Goal: Task Accomplishment & Management: Use online tool/utility

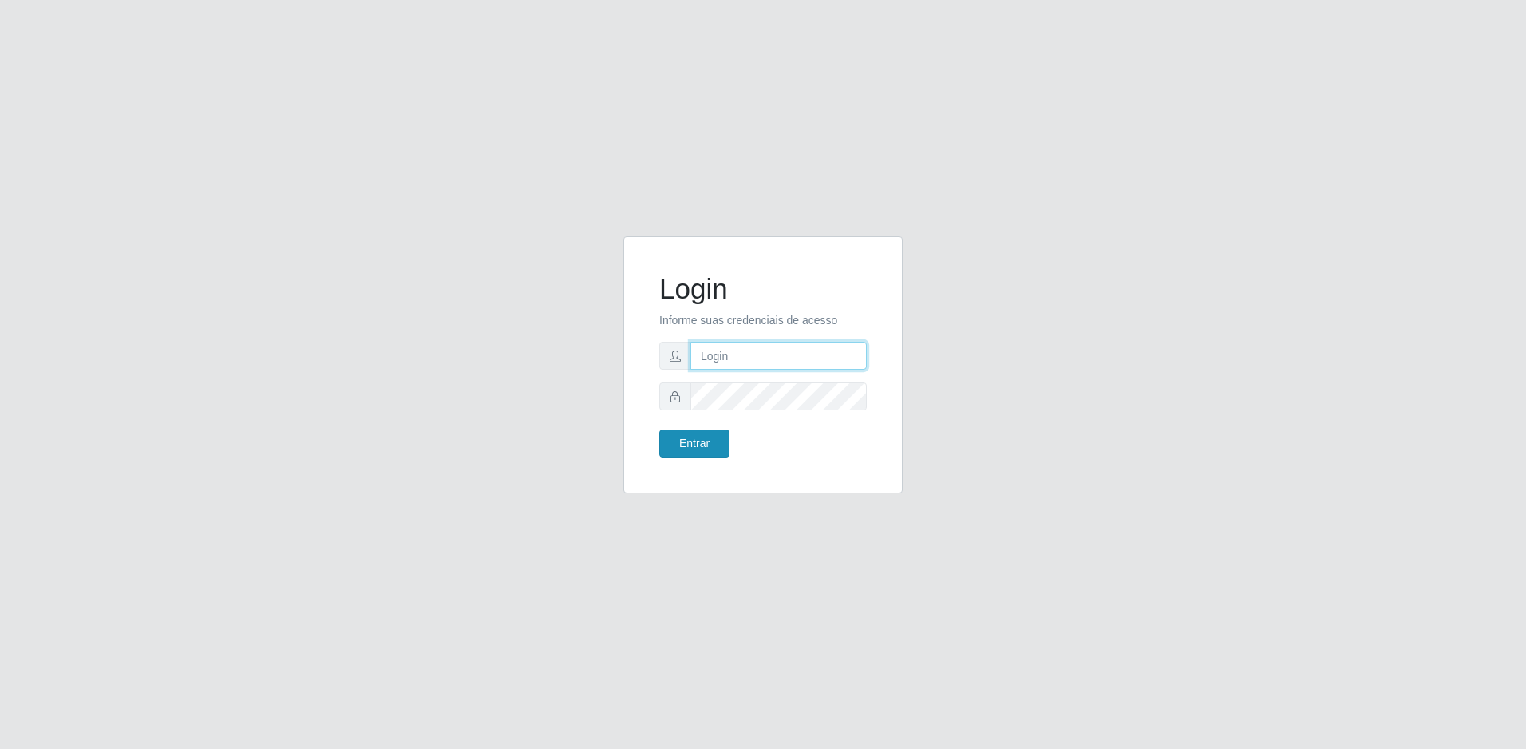
type input "[EMAIL_ADDRESS][DOMAIN_NAME]"
click at [703, 442] on button "Entrar" at bounding box center [694, 443] width 70 height 28
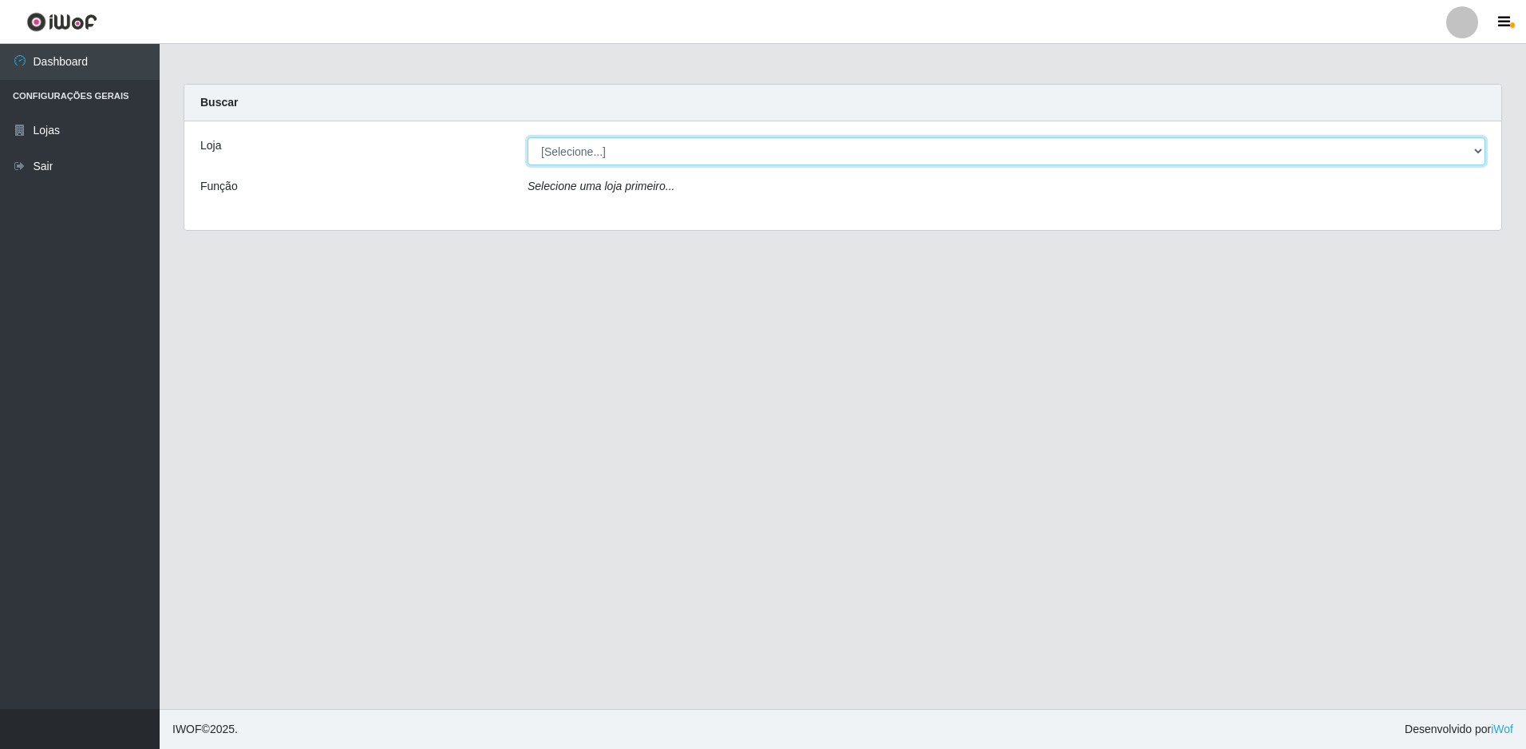
click at [1481, 152] on select "[Selecione...] Extrabom - Loja 57 Anchieta" at bounding box center [1007, 151] width 958 height 28
select select "470"
click at [528, 137] on select "[Selecione...] Extrabom - Loja 57 Anchieta" at bounding box center [1007, 151] width 958 height 28
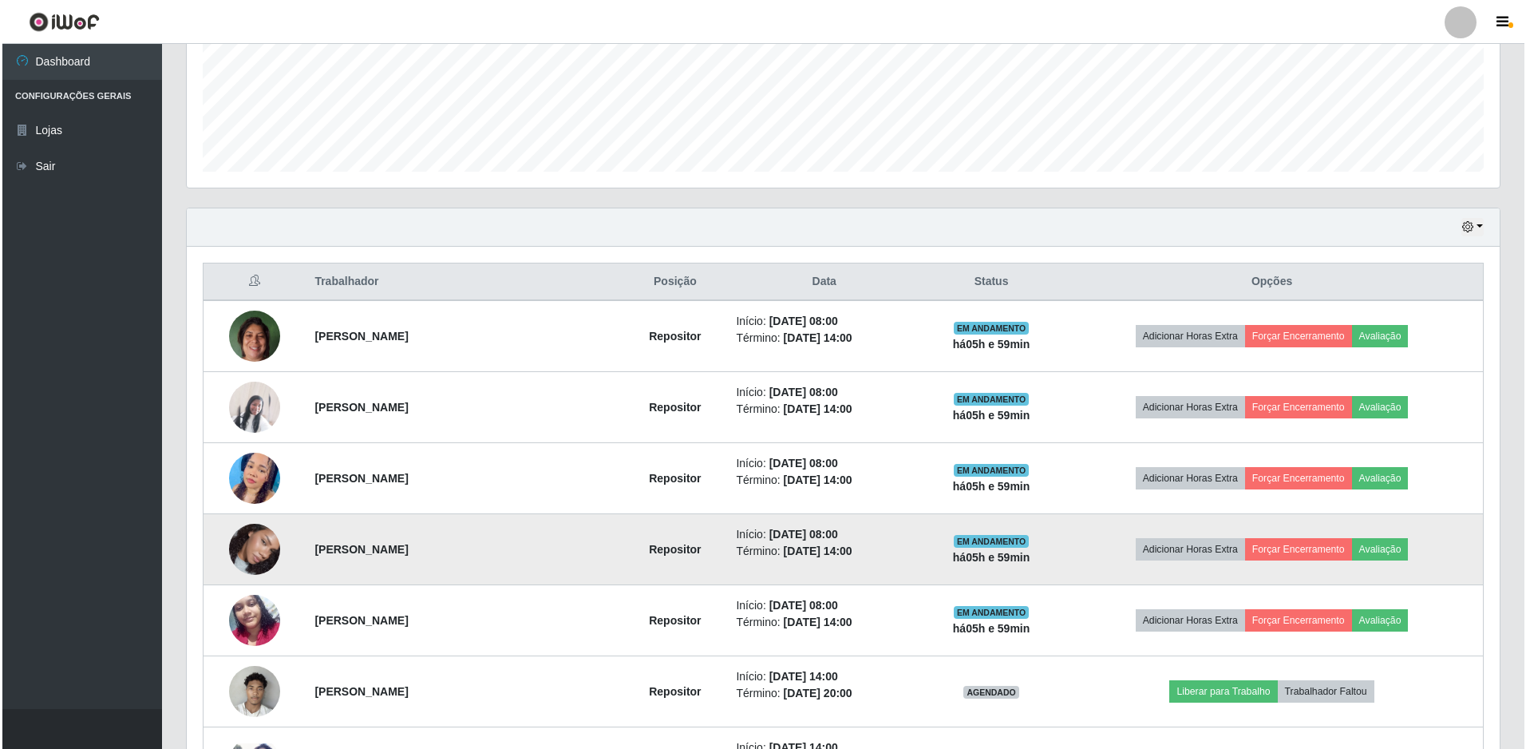
scroll to position [479, 0]
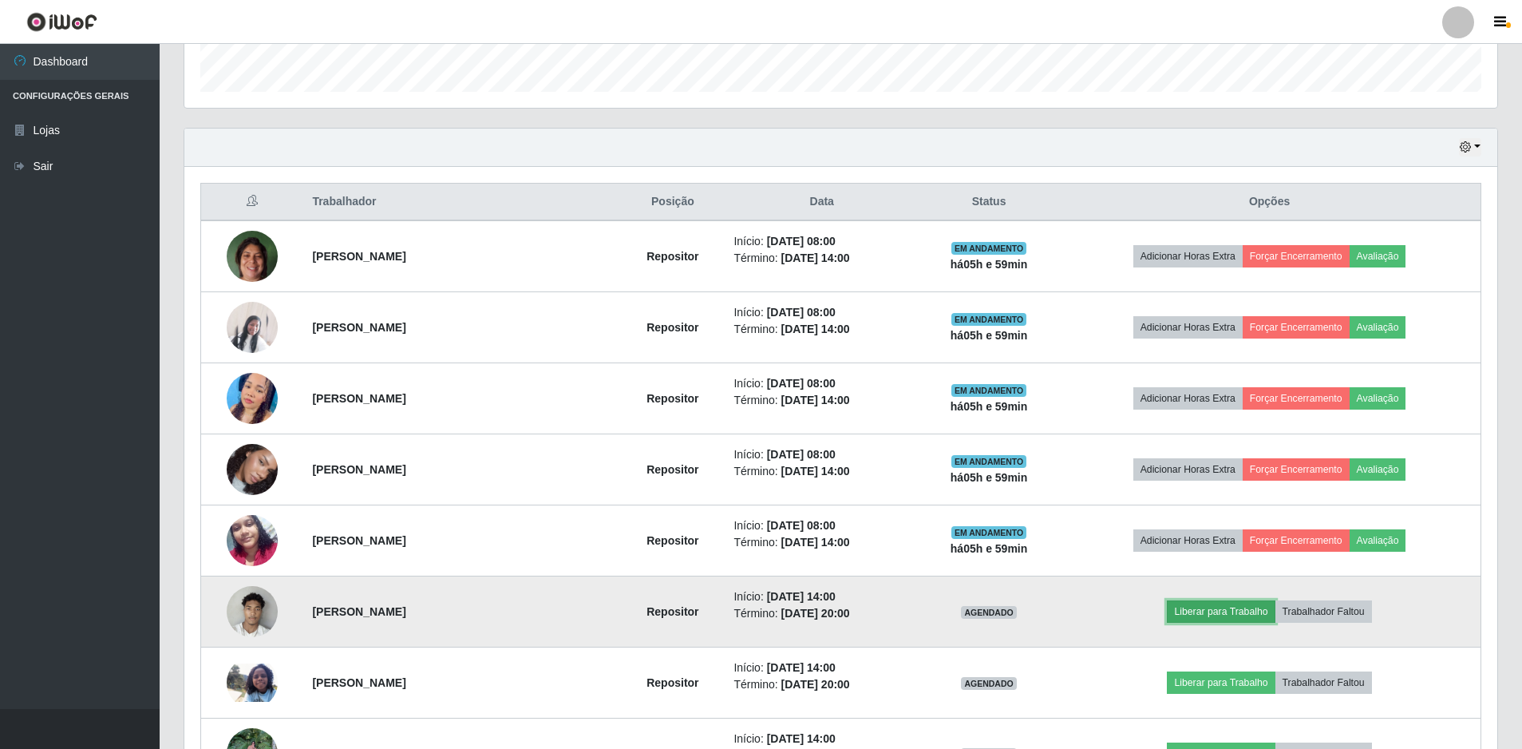
click at [1222, 607] on button "Liberar para Trabalho" at bounding box center [1221, 611] width 108 height 22
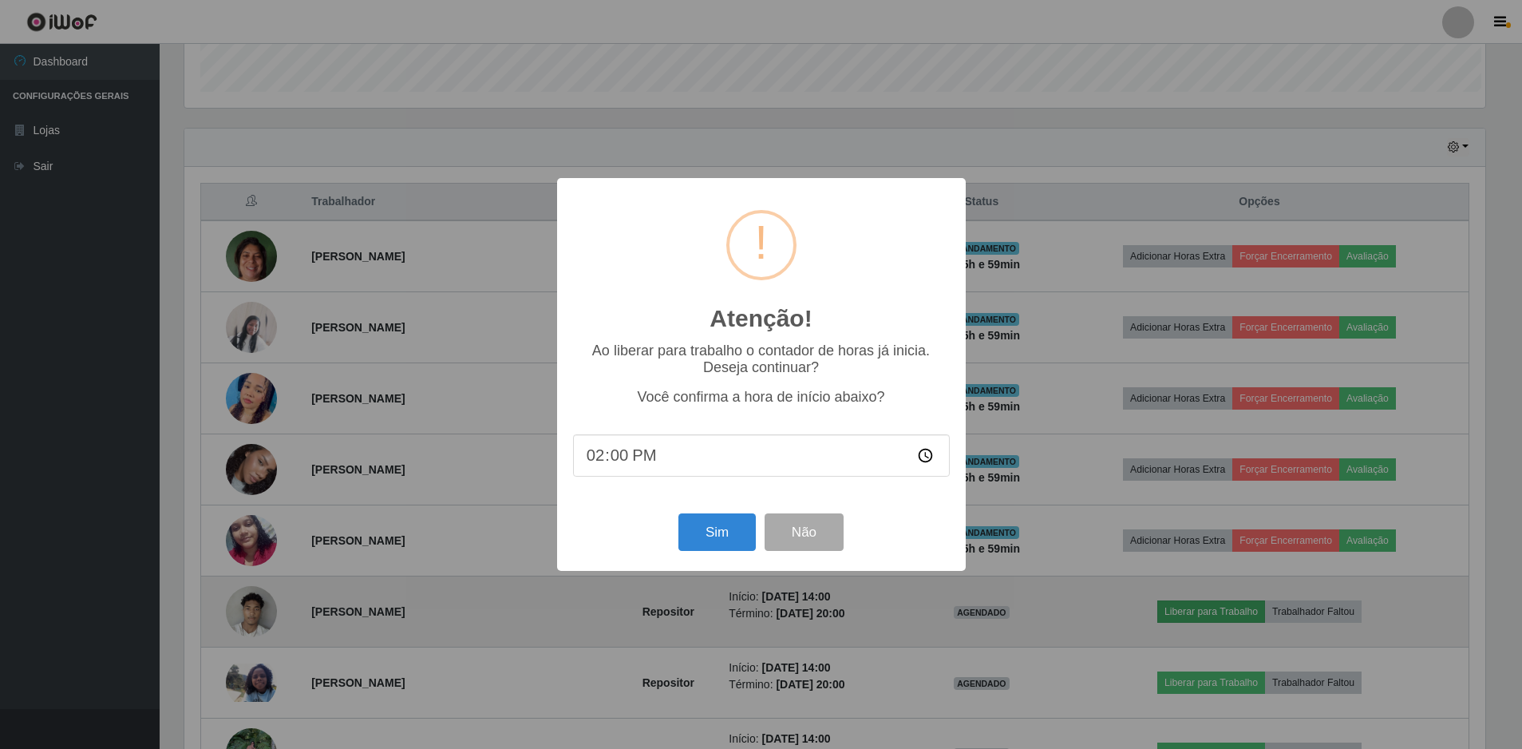
scroll to position [331, 1305]
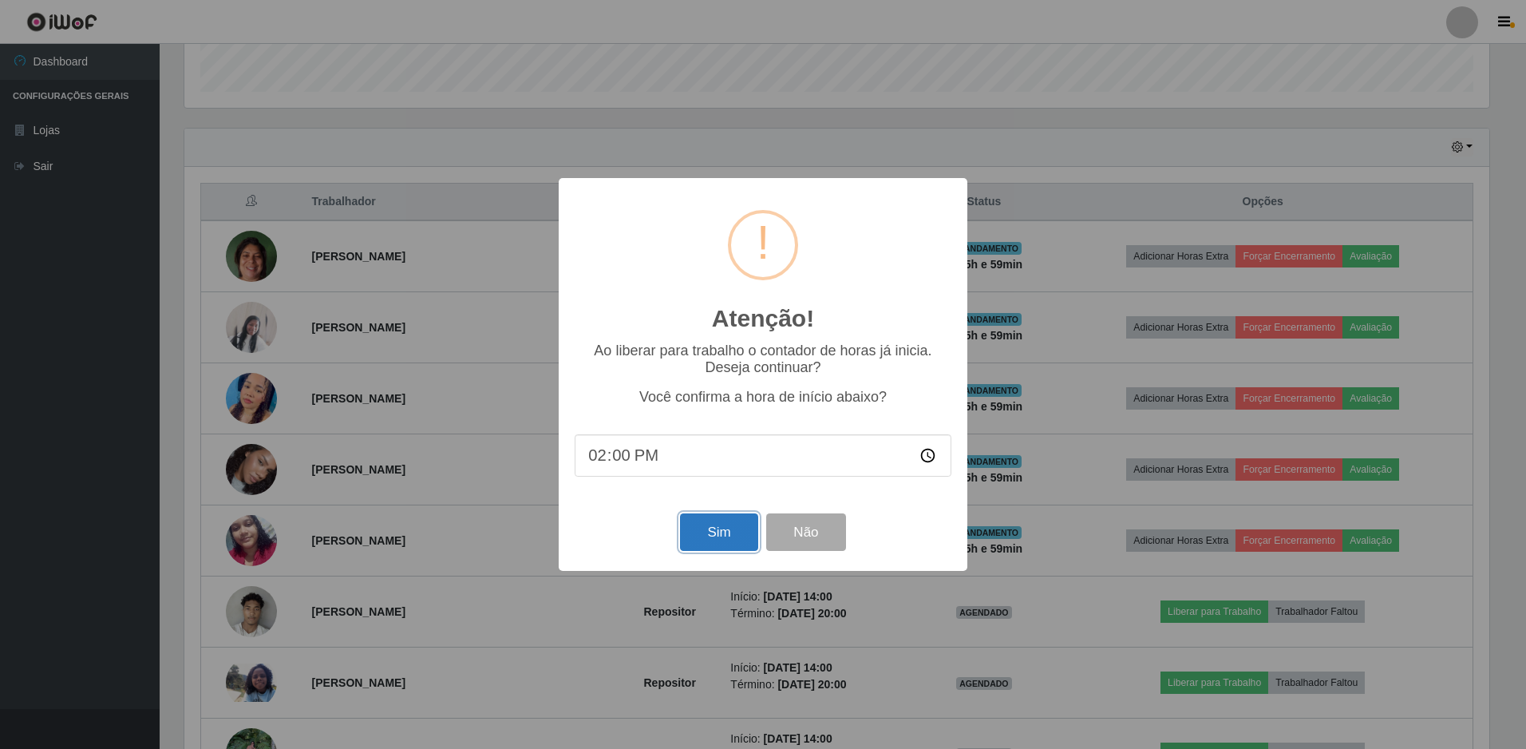
click at [723, 524] on button "Sim" at bounding box center [718, 532] width 77 height 38
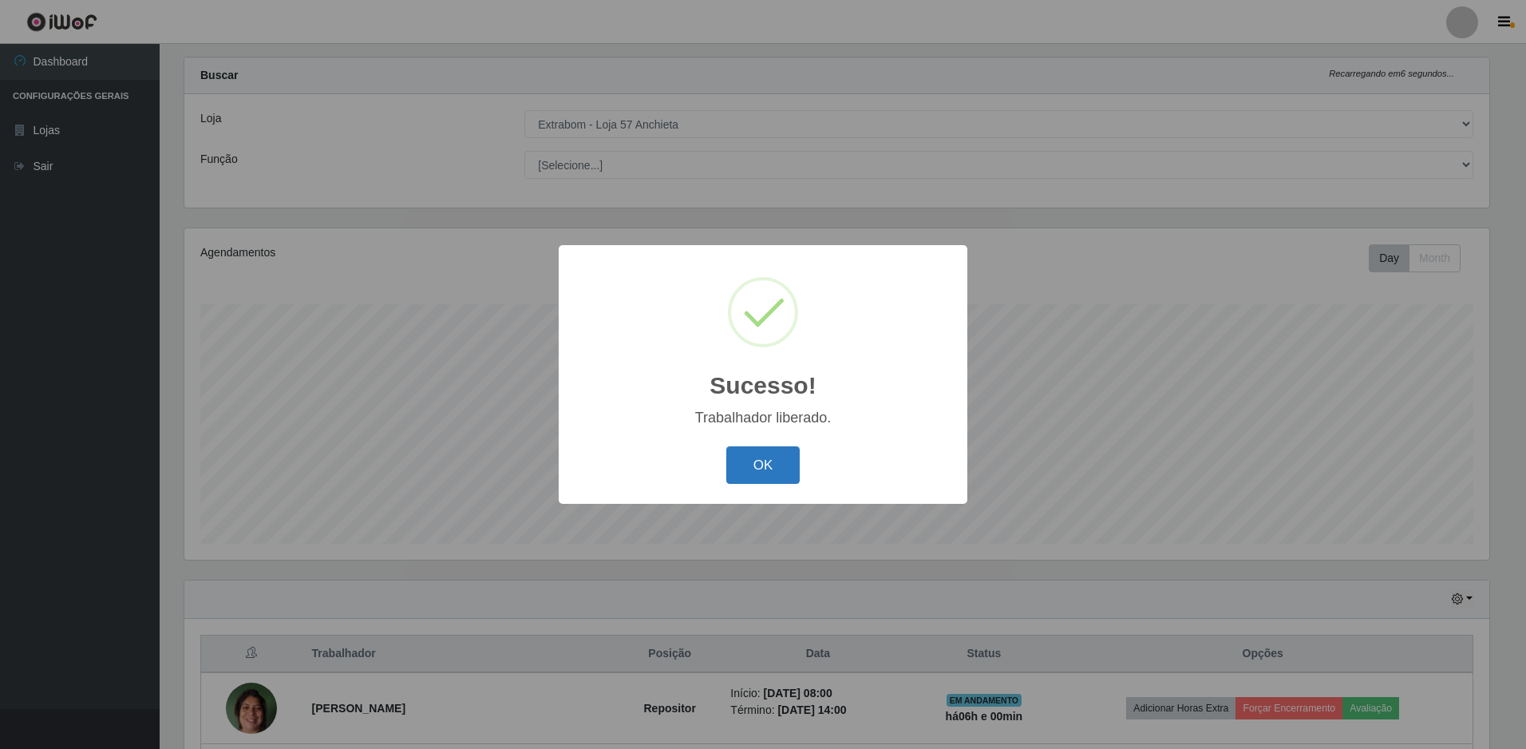
click at [771, 469] on button "OK" at bounding box center [763, 465] width 74 height 38
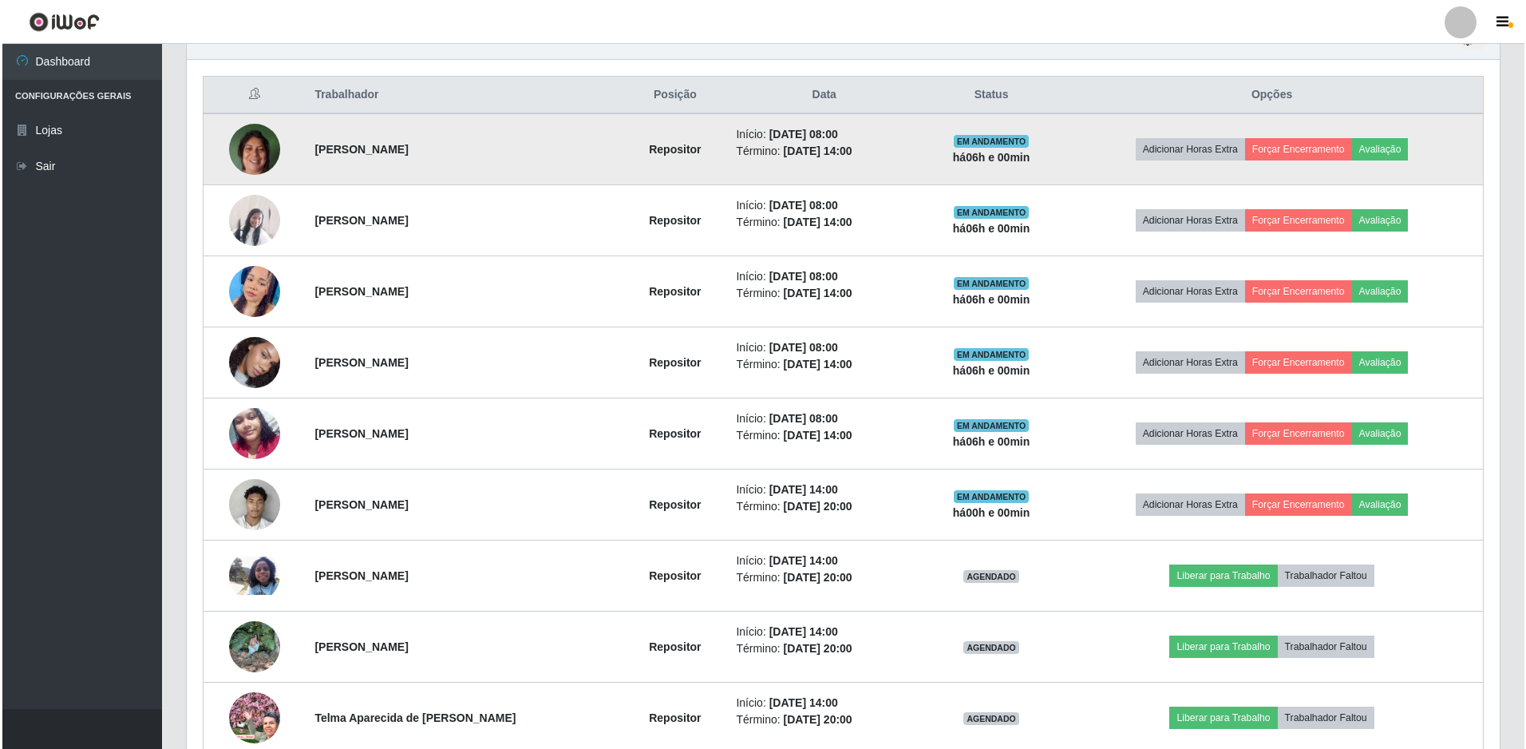
scroll to position [737, 0]
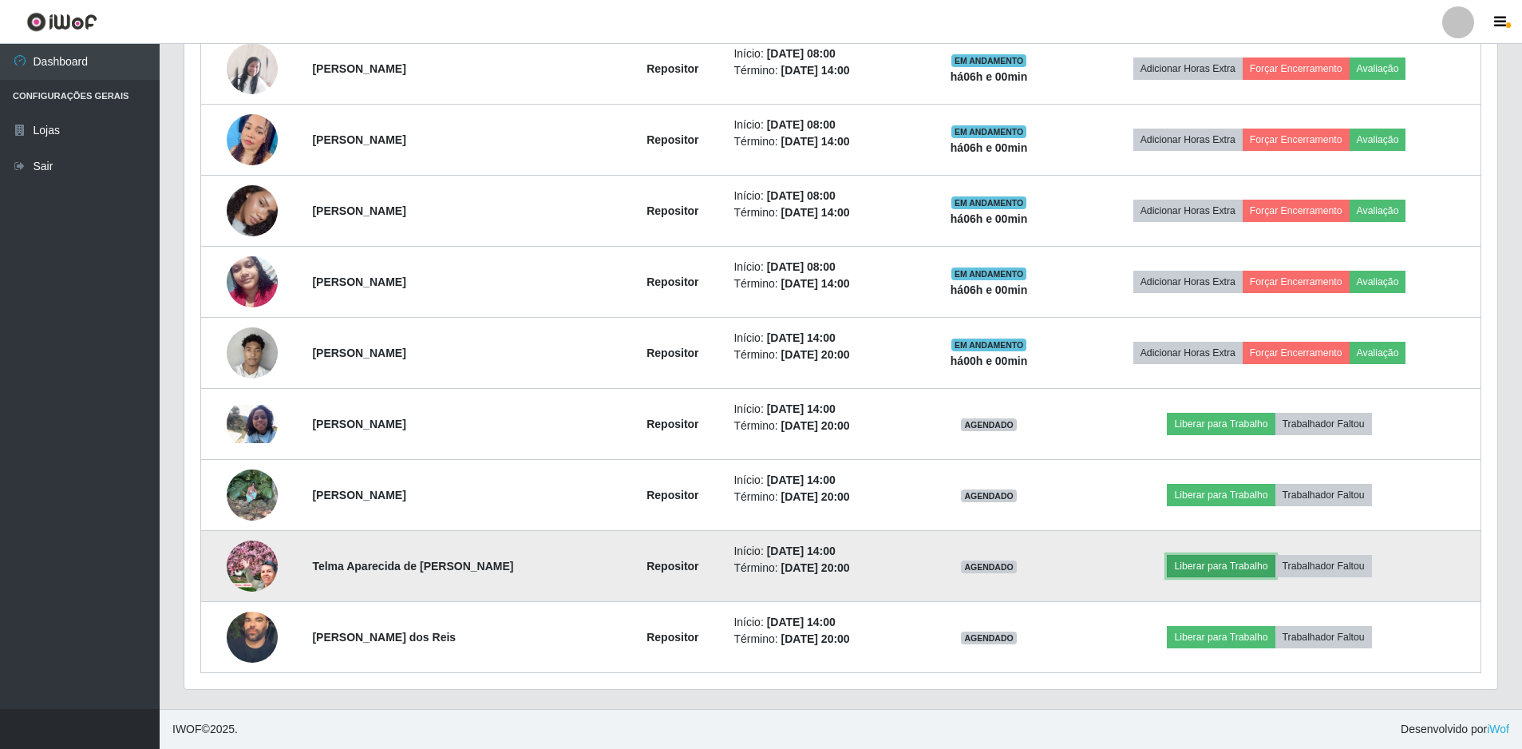
click at [1245, 564] on button "Liberar para Trabalho" at bounding box center [1221, 566] width 108 height 22
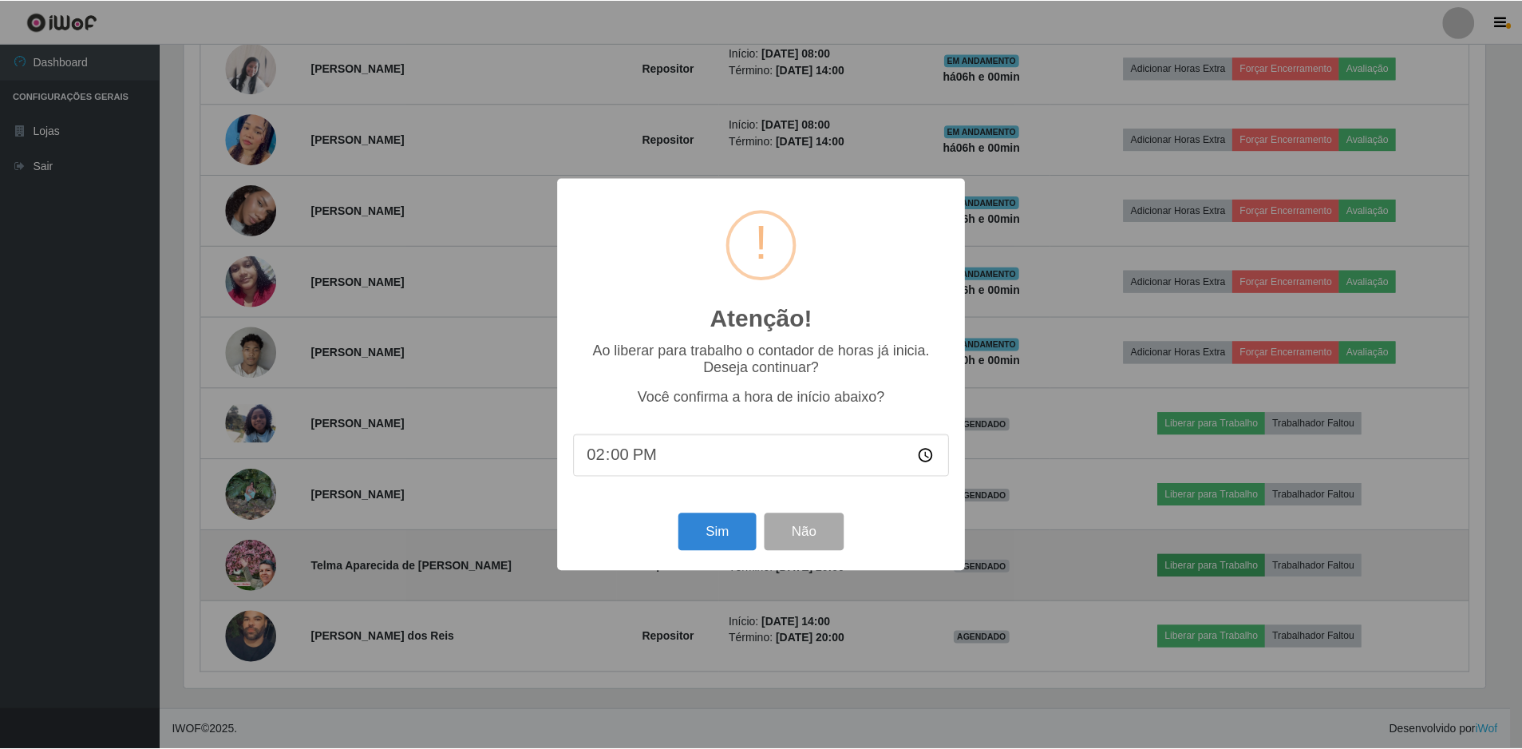
scroll to position [331, 1305]
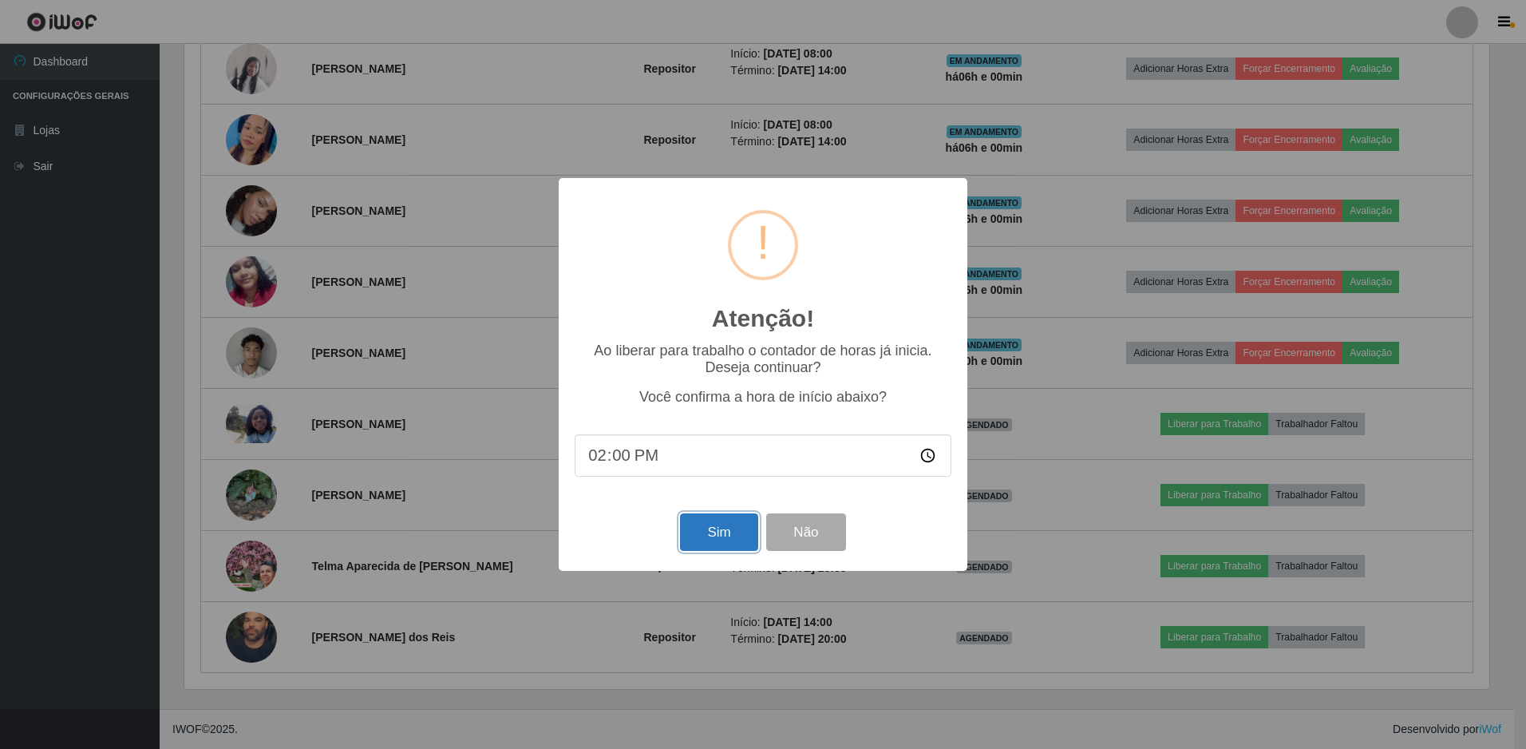
click at [737, 534] on button "Sim" at bounding box center [718, 532] width 77 height 38
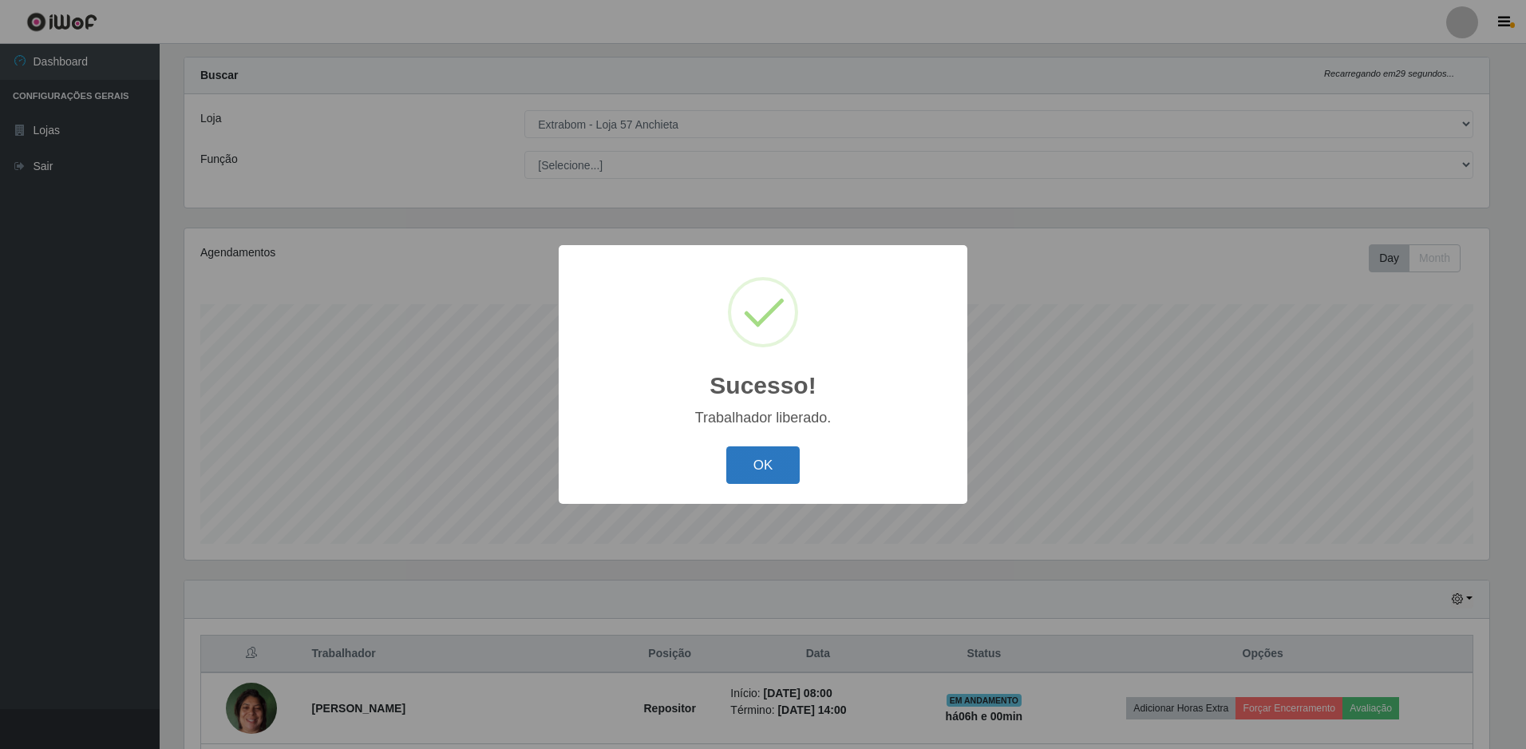
click at [761, 463] on button "OK" at bounding box center [763, 465] width 74 height 38
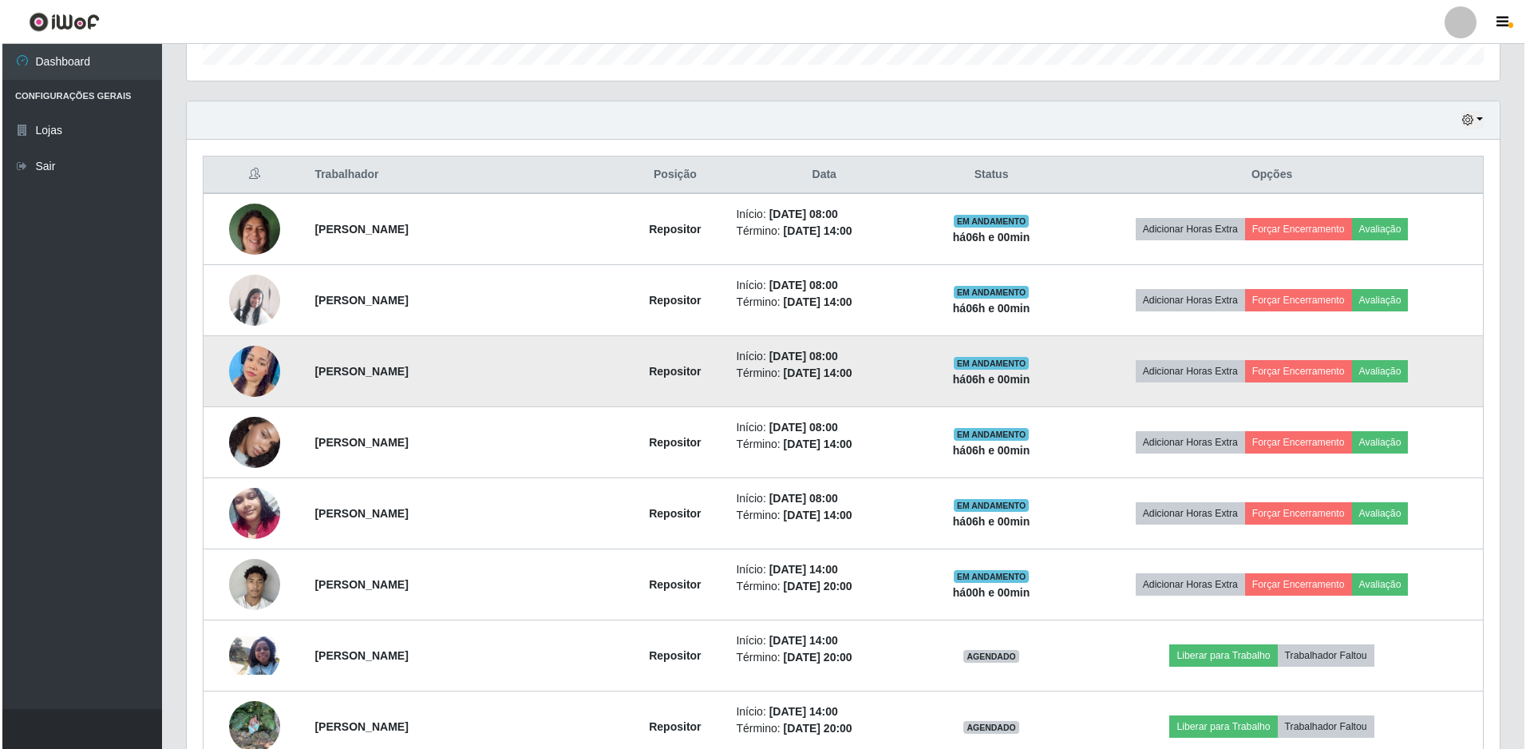
scroll to position [737, 0]
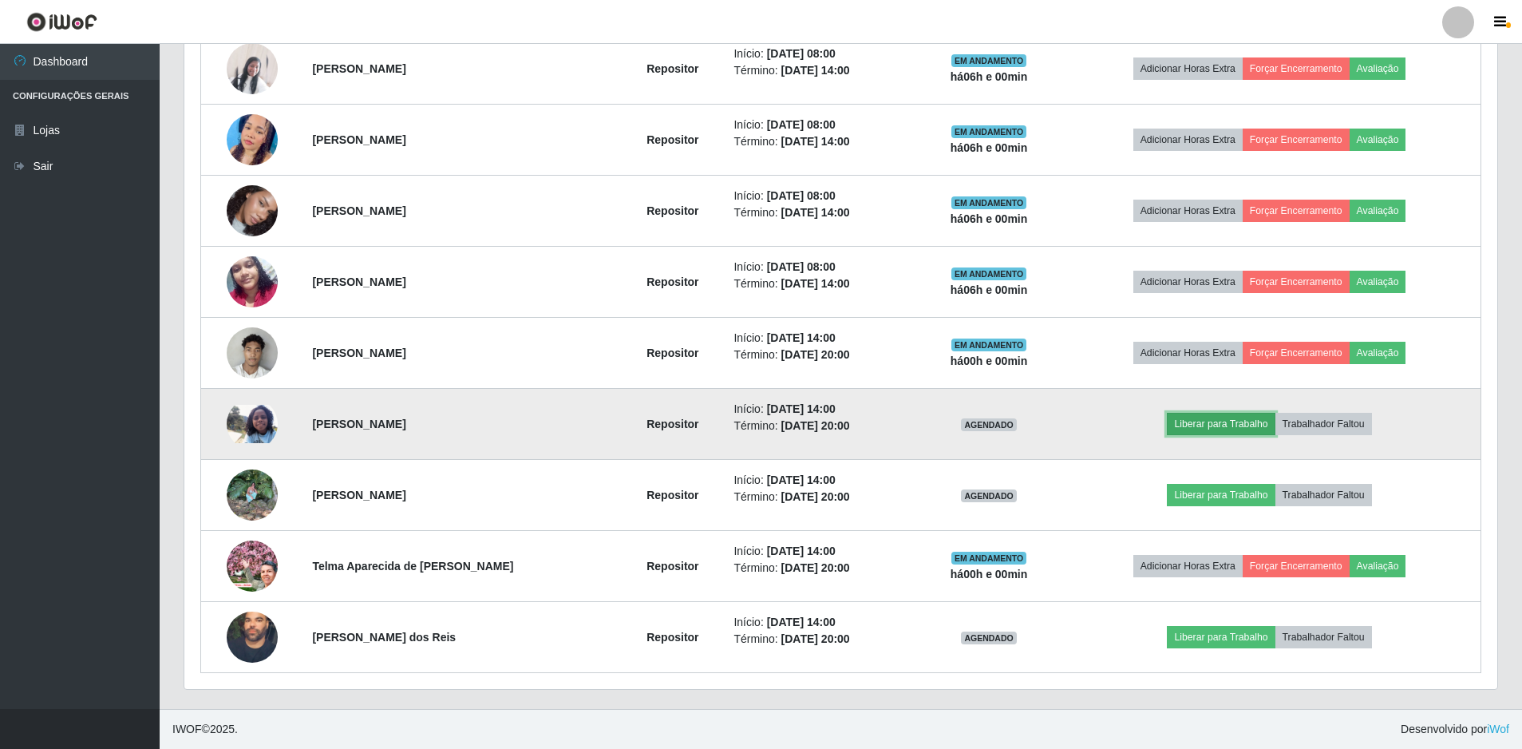
click at [1203, 425] on button "Liberar para Trabalho" at bounding box center [1221, 424] width 108 height 22
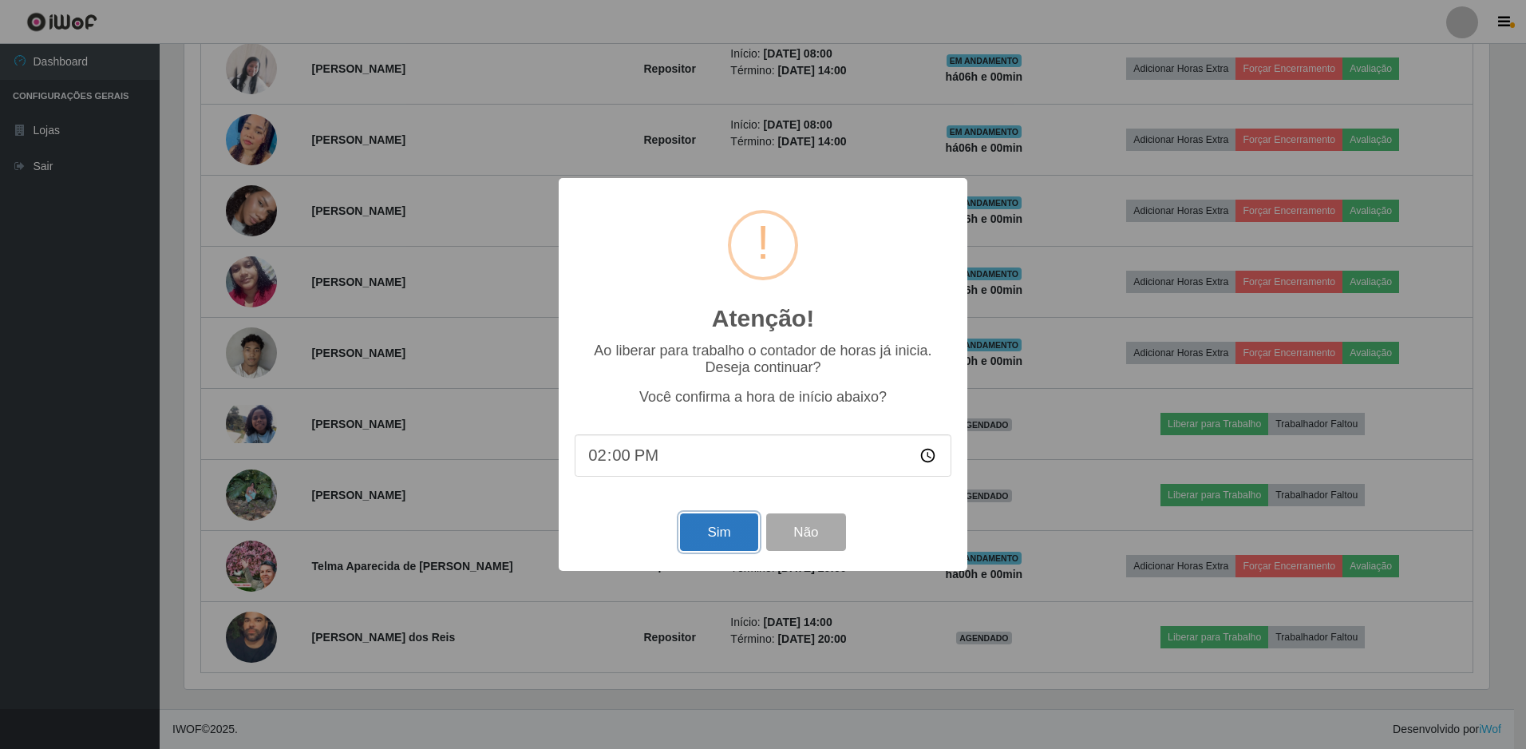
click at [693, 532] on button "Sim" at bounding box center [718, 532] width 77 height 38
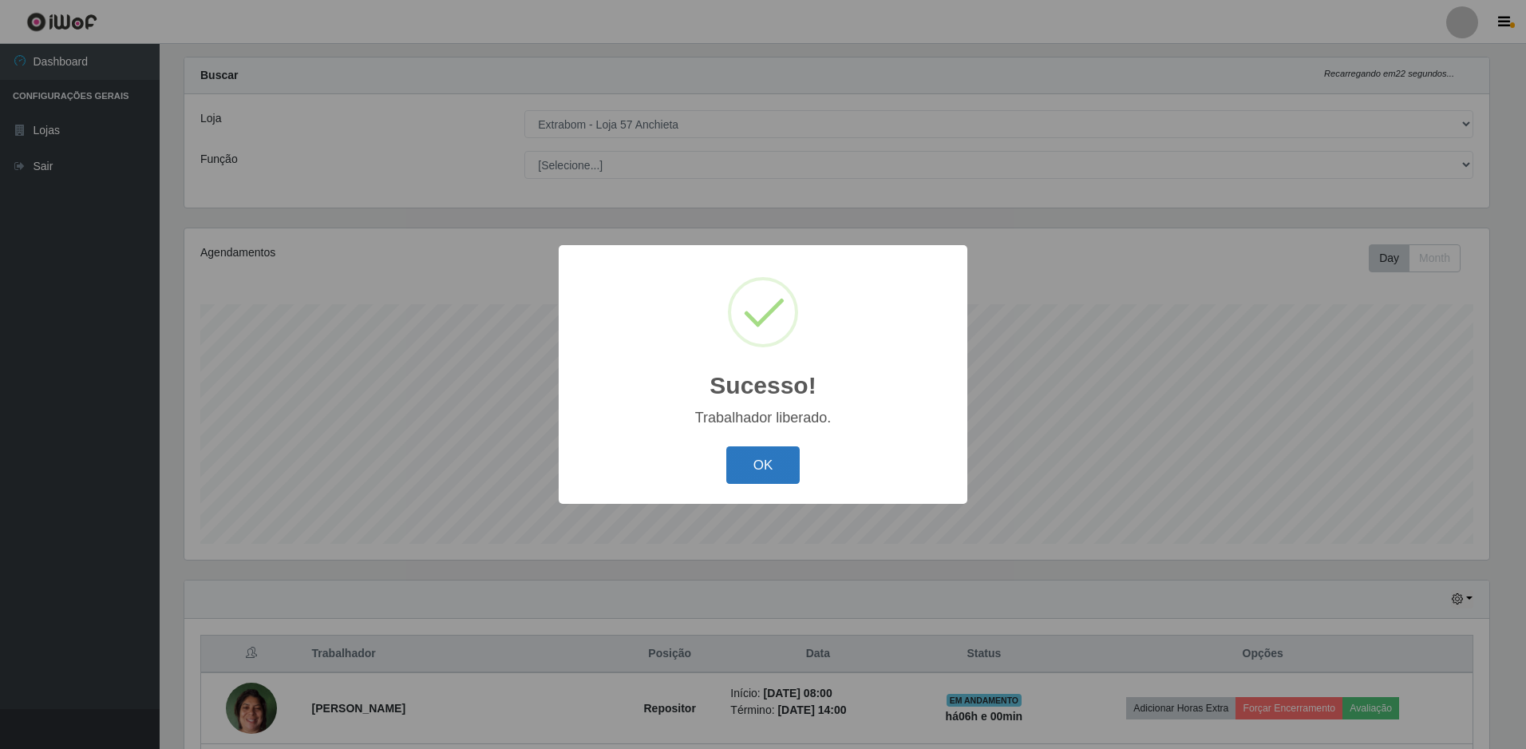
click at [767, 469] on button "OK" at bounding box center [763, 465] width 74 height 38
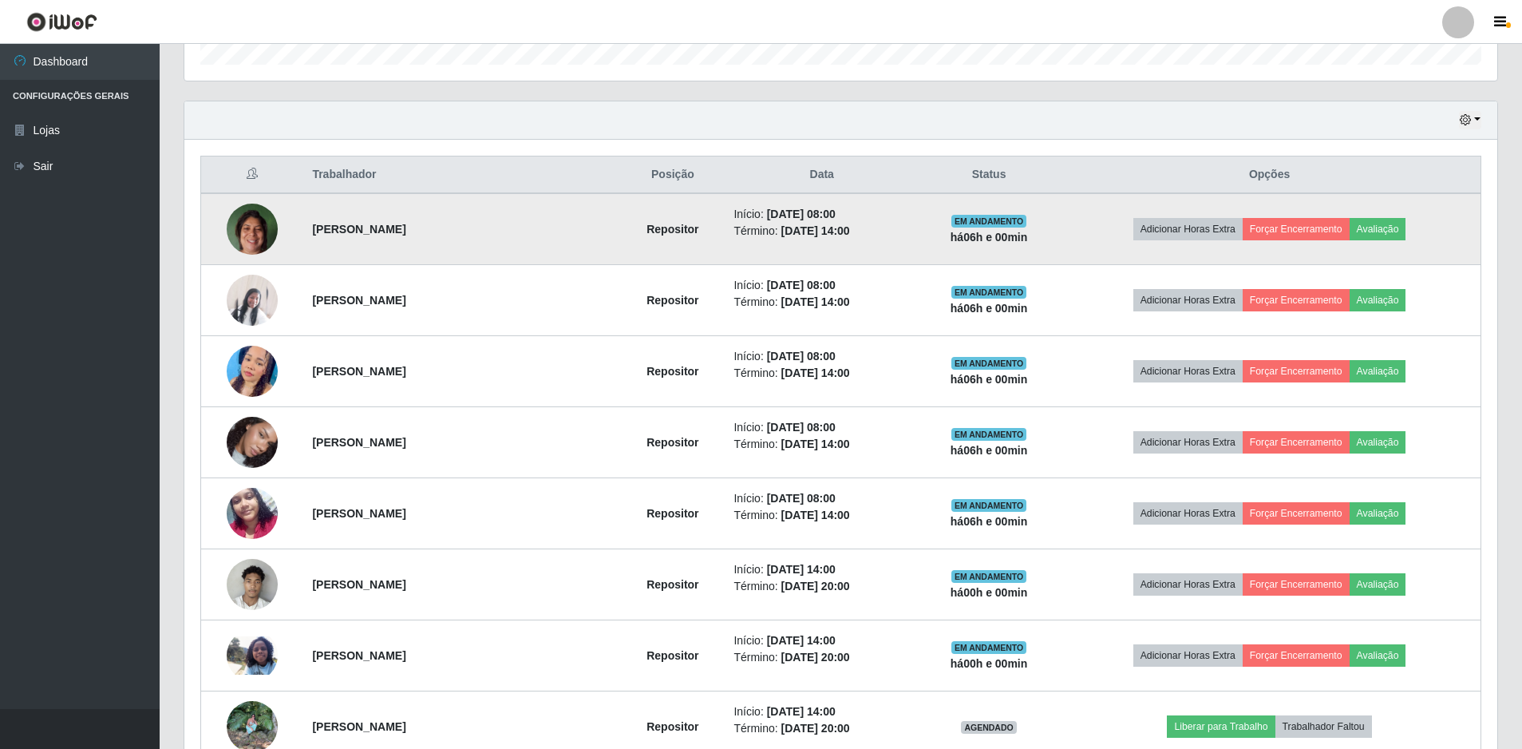
scroll to position [0, 0]
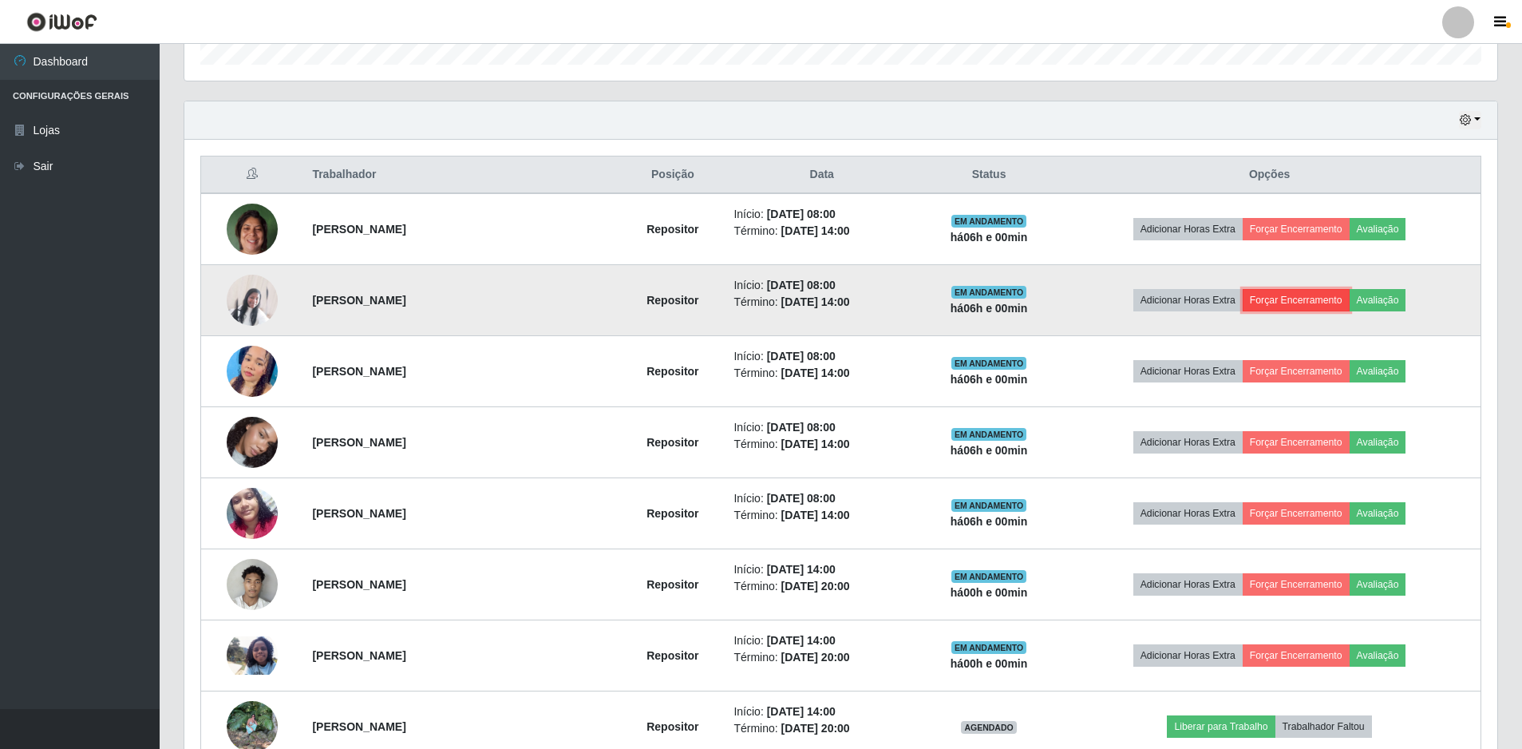
click at [1293, 290] on button "Forçar Encerramento" at bounding box center [1296, 300] width 107 height 22
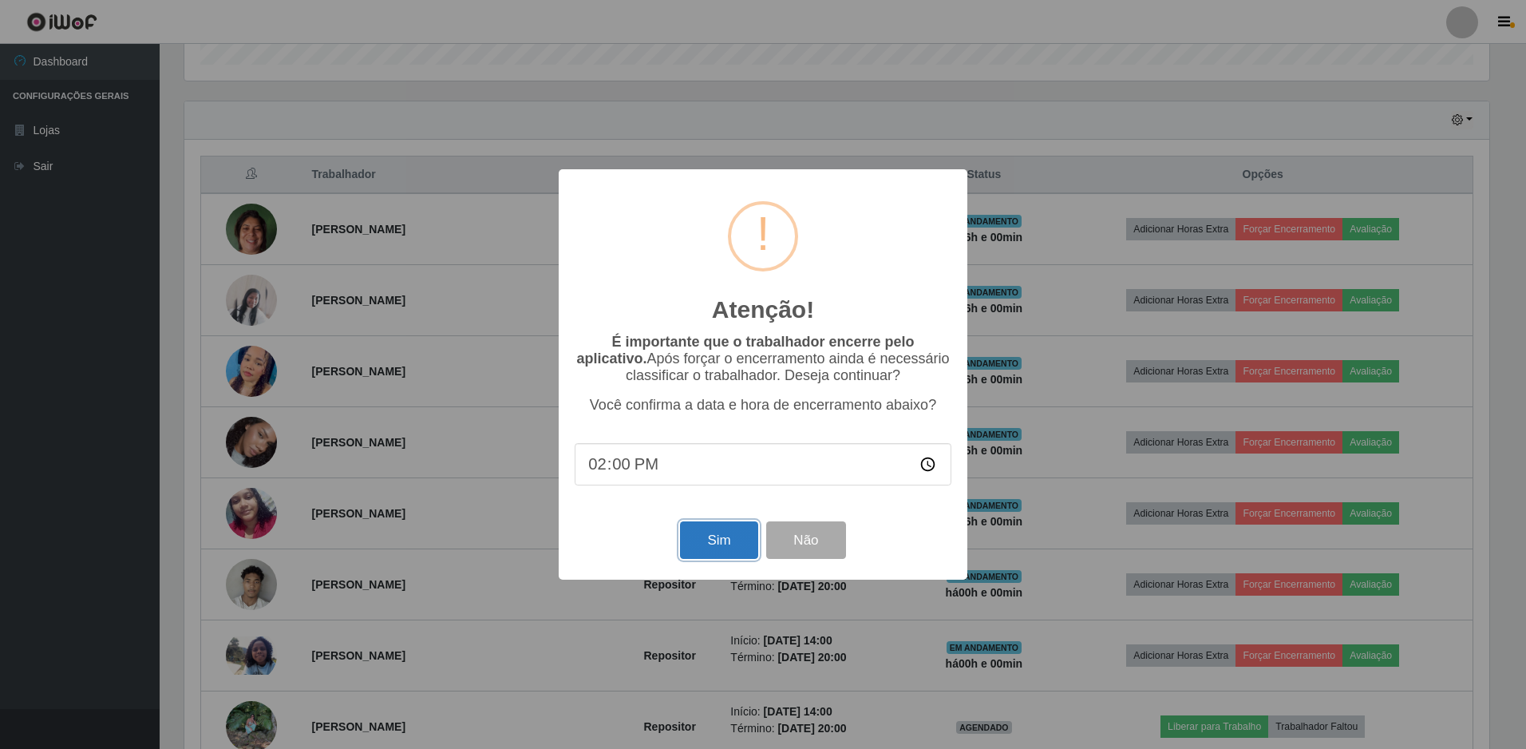
click at [725, 544] on button "Sim" at bounding box center [718, 540] width 77 height 38
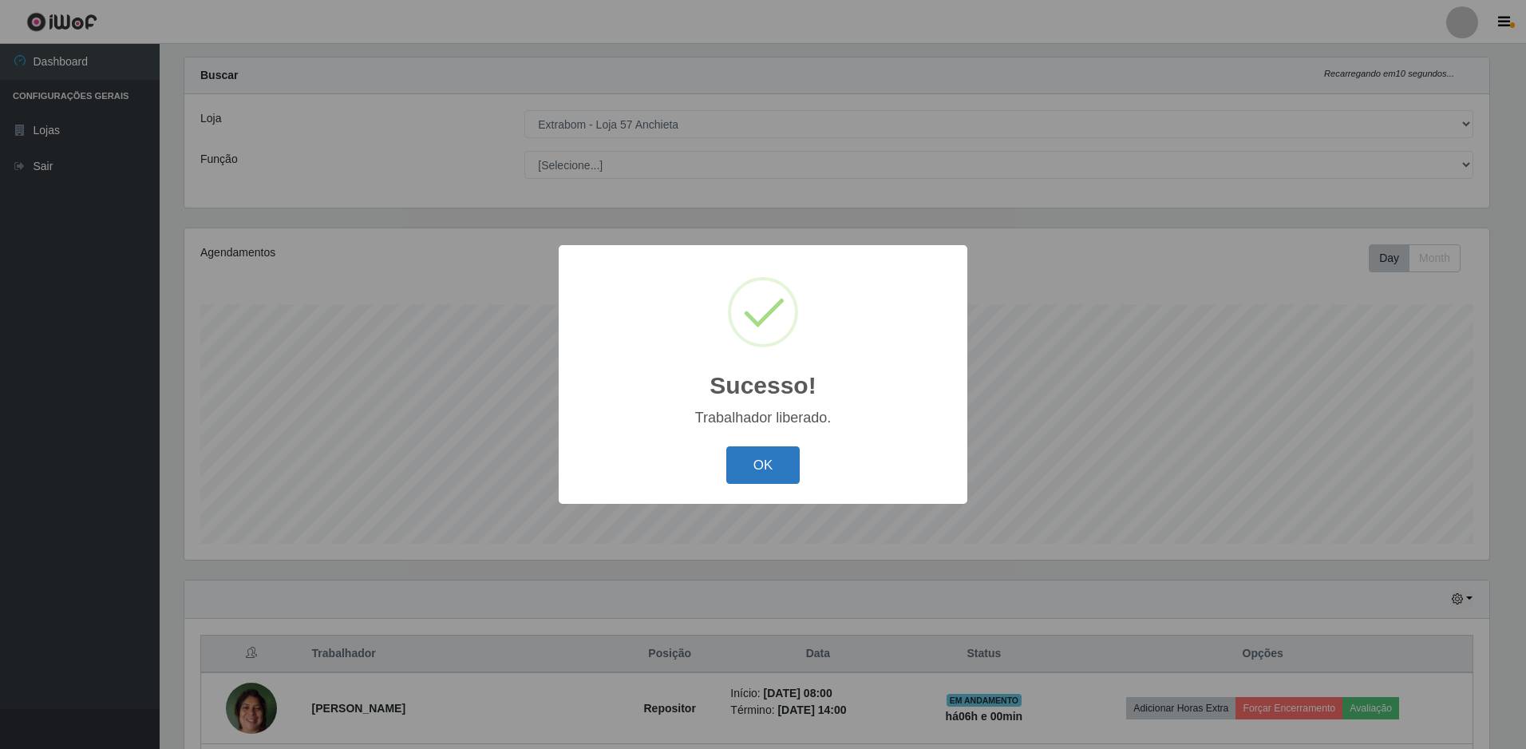
click at [789, 477] on button "OK" at bounding box center [763, 465] width 74 height 38
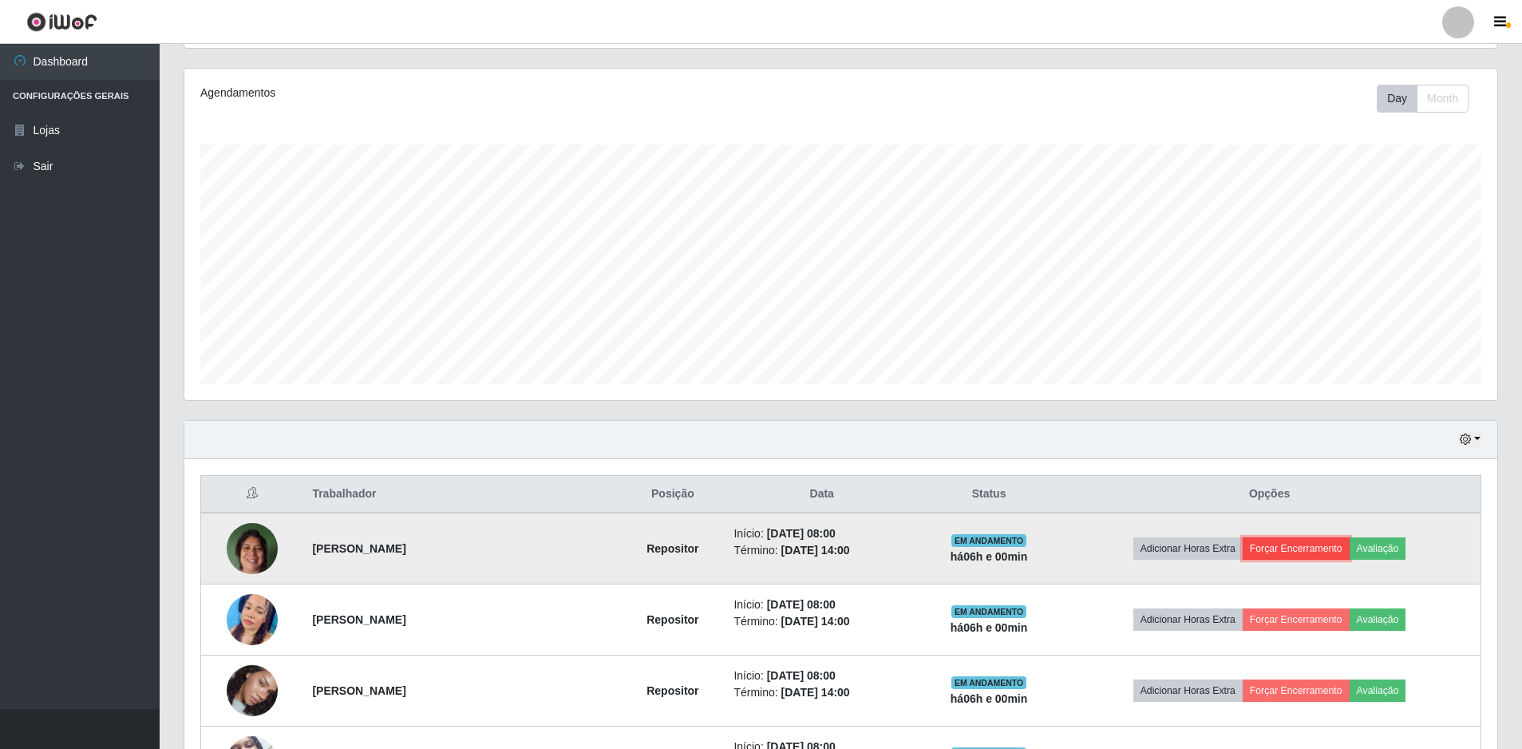
click at [1327, 548] on button "Forçar Encerramento" at bounding box center [1296, 548] width 107 height 22
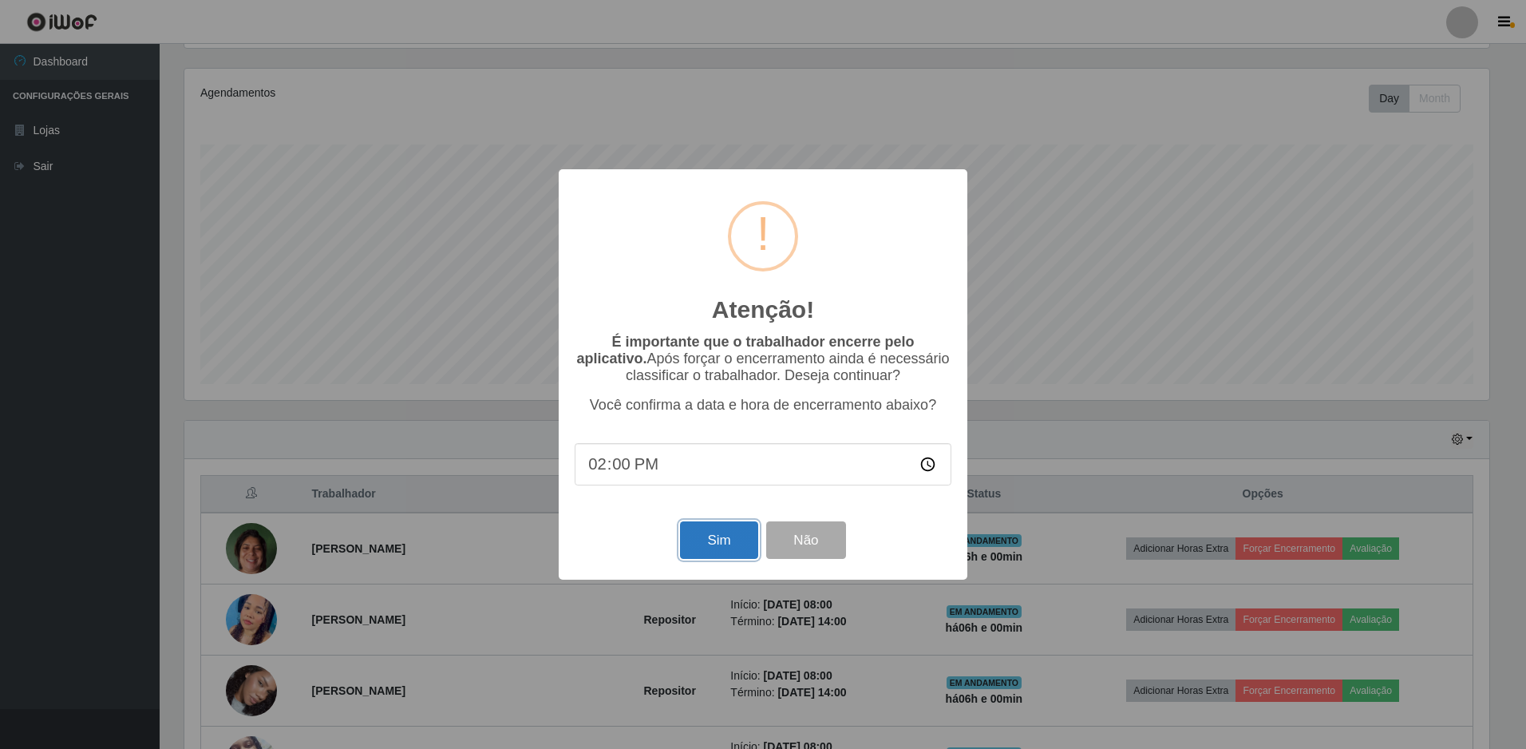
click at [711, 554] on button "Sim" at bounding box center [718, 540] width 77 height 38
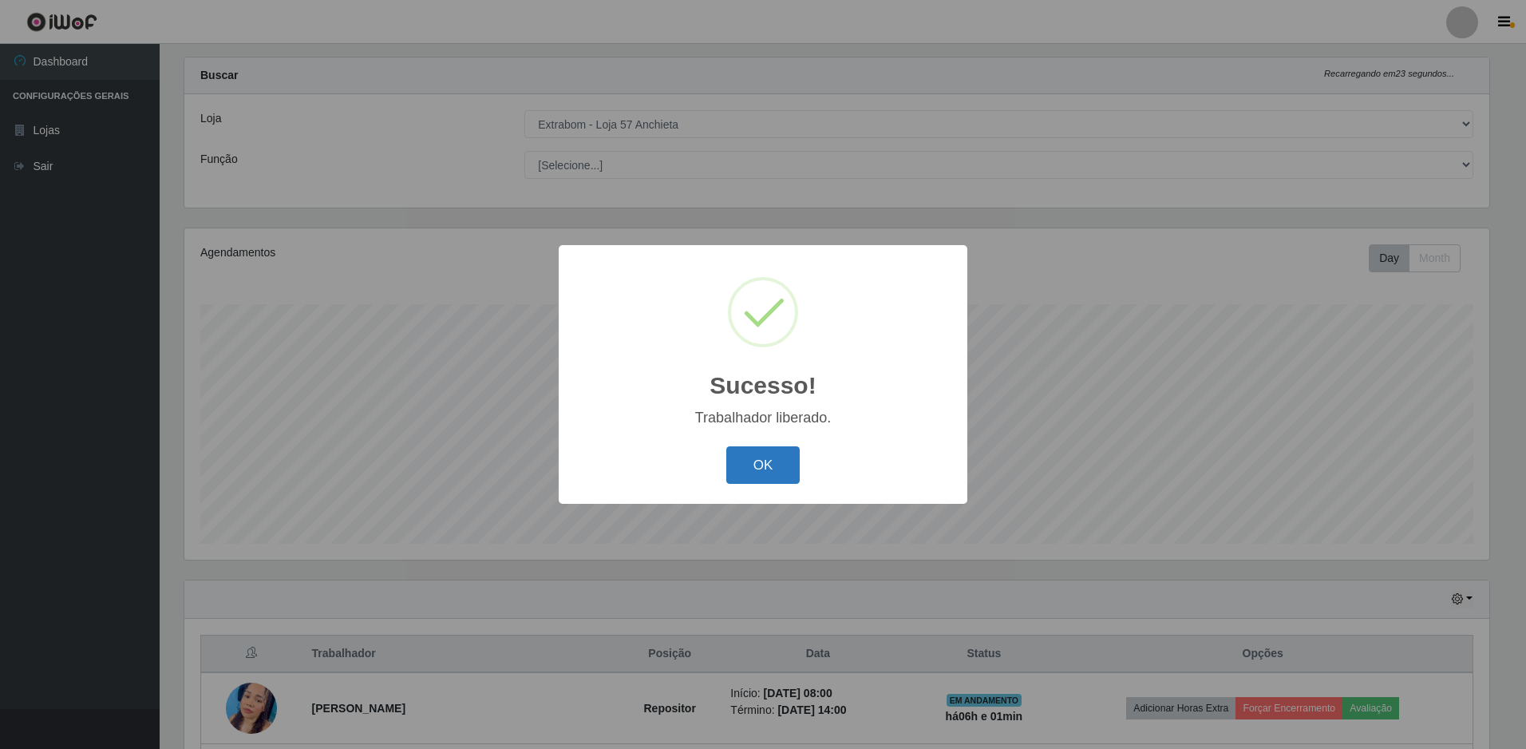
click at [742, 468] on button "OK" at bounding box center [763, 465] width 74 height 38
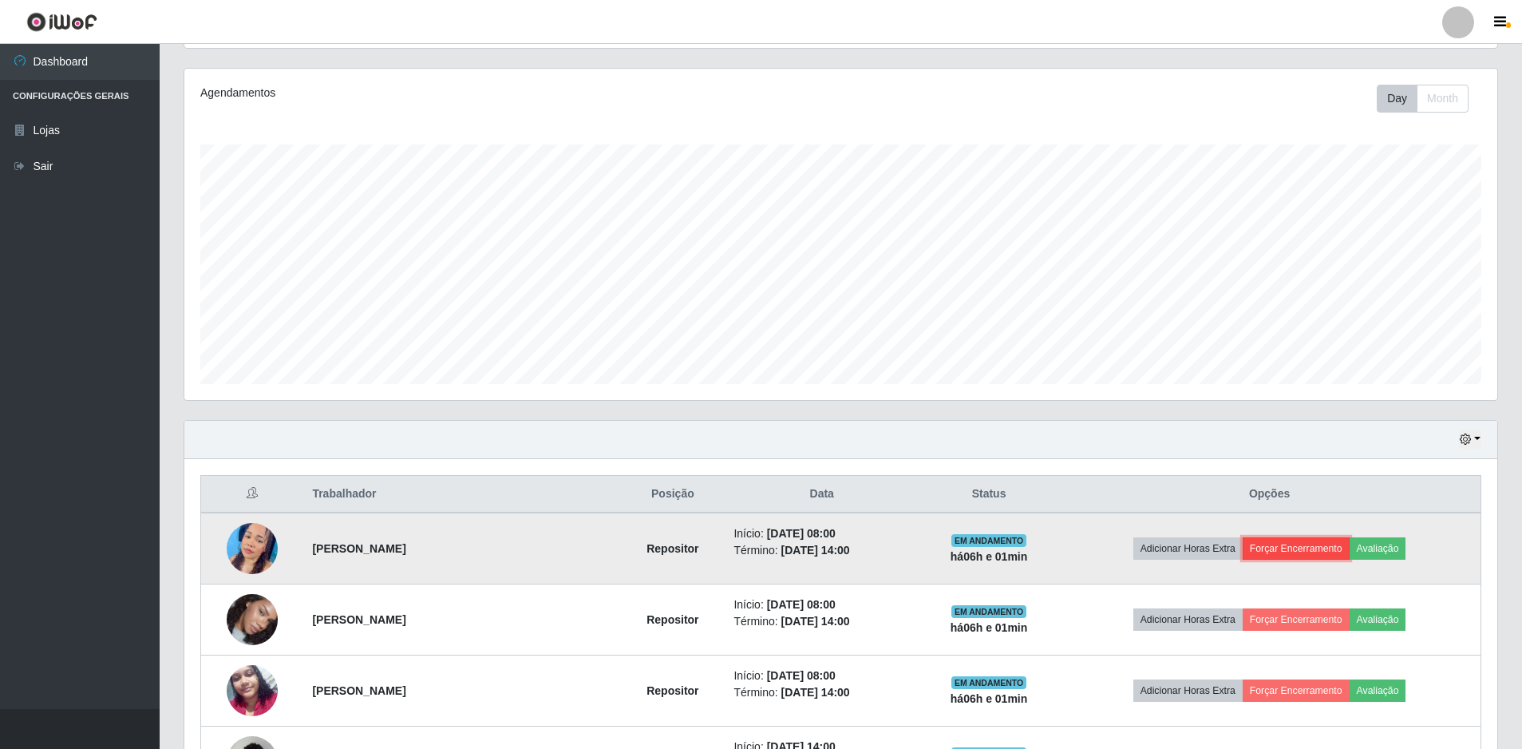
click at [1284, 537] on button "Forçar Encerramento" at bounding box center [1296, 548] width 107 height 22
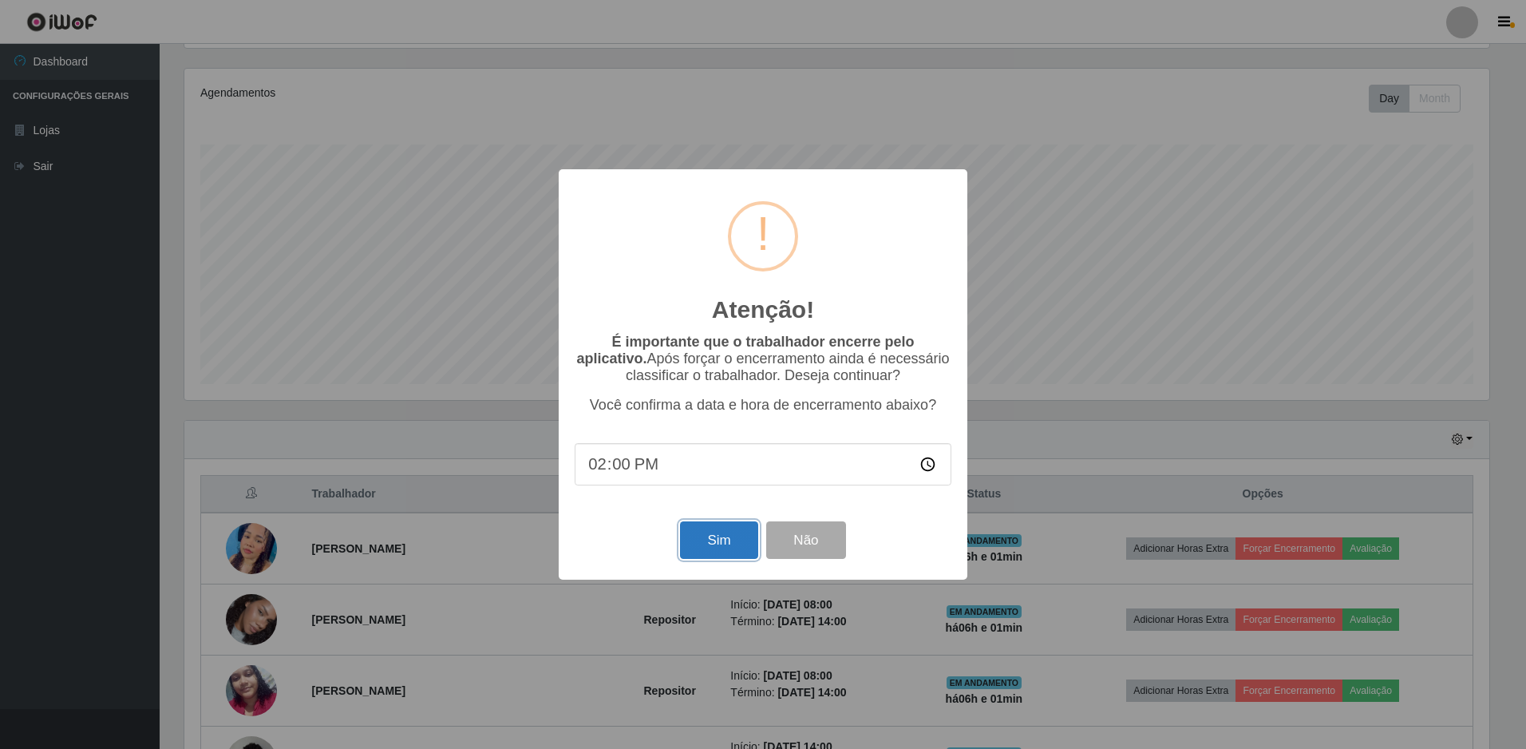
click at [745, 531] on button "Sim" at bounding box center [718, 540] width 77 height 38
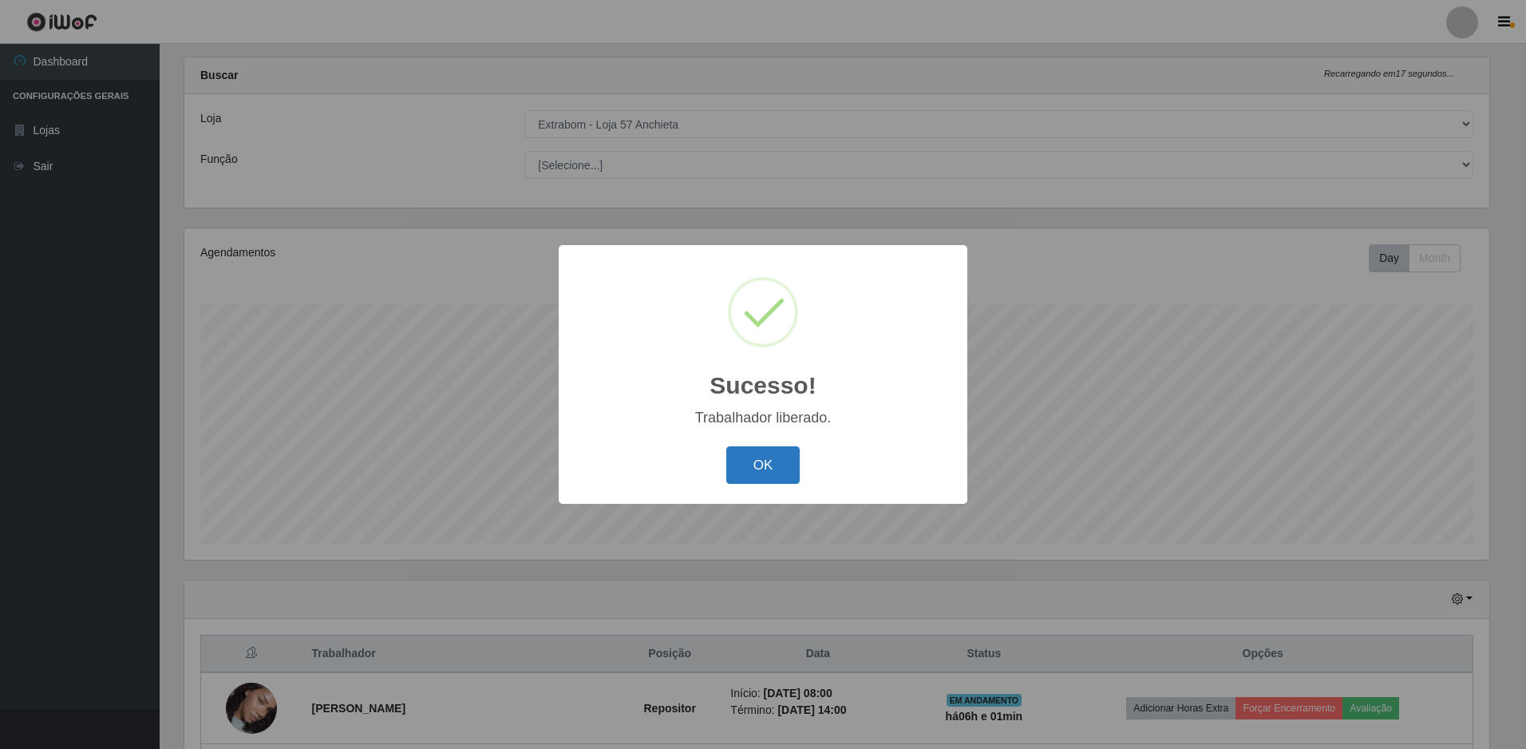
click at [781, 472] on button "OK" at bounding box center [763, 465] width 74 height 38
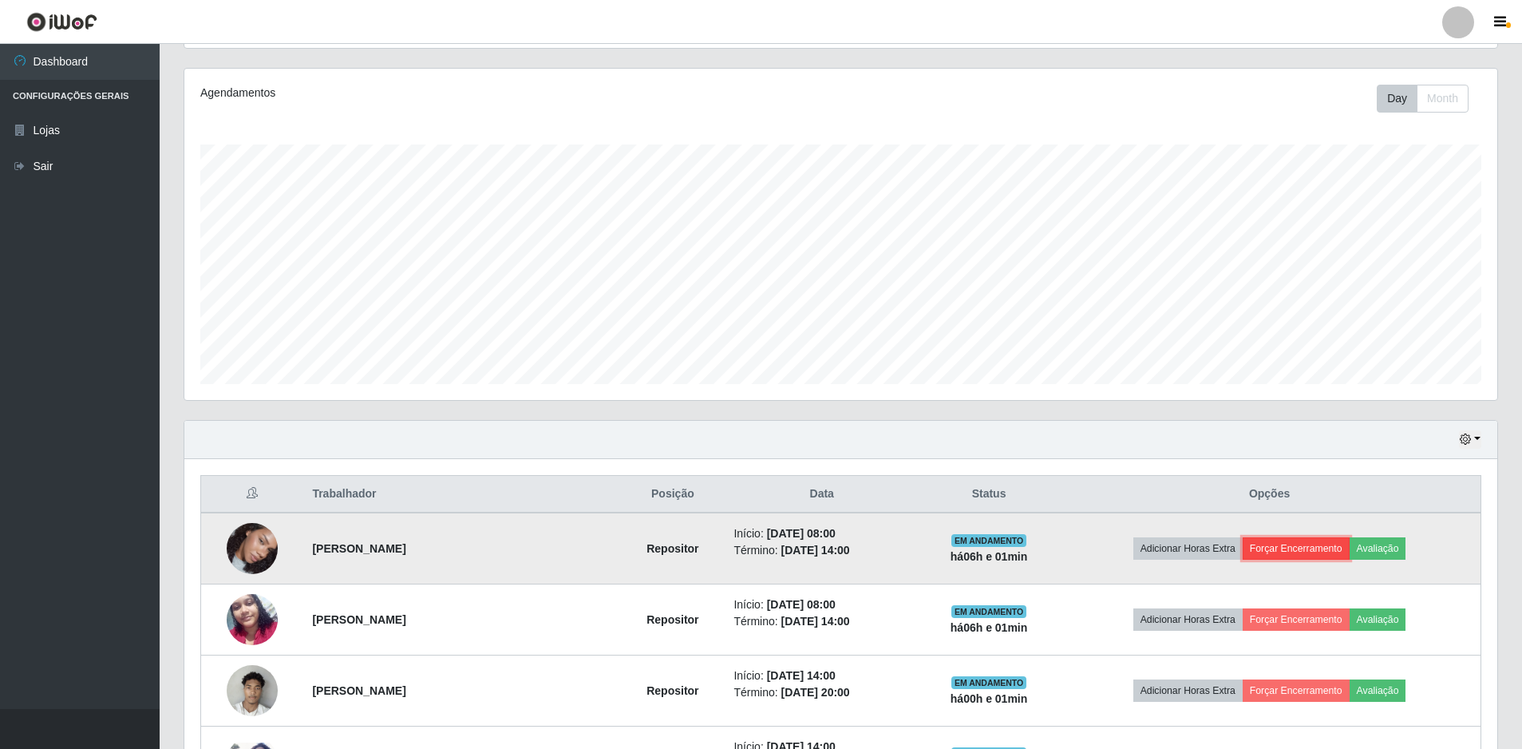
click at [1321, 548] on button "Forçar Encerramento" at bounding box center [1296, 548] width 107 height 22
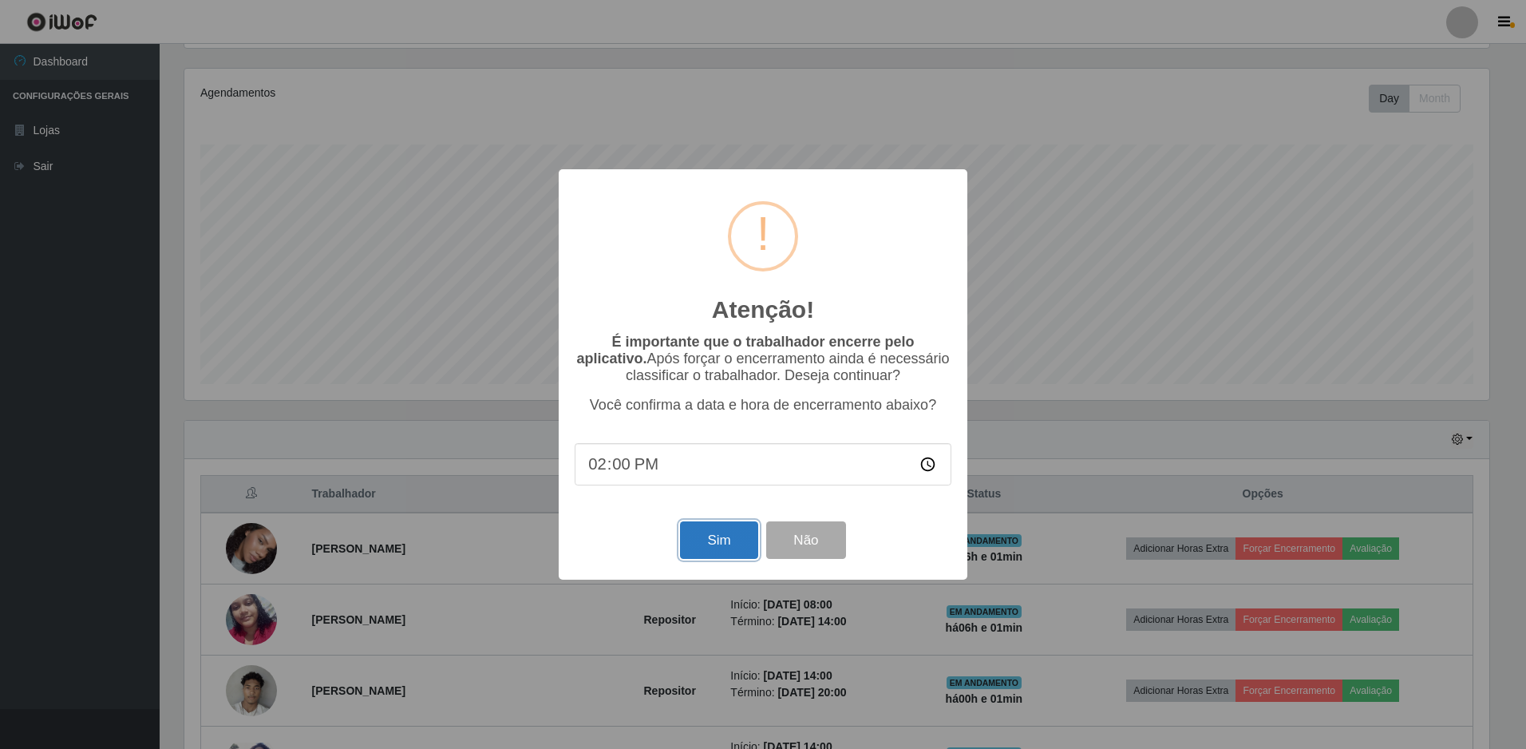
click at [694, 534] on button "Sim" at bounding box center [718, 540] width 77 height 38
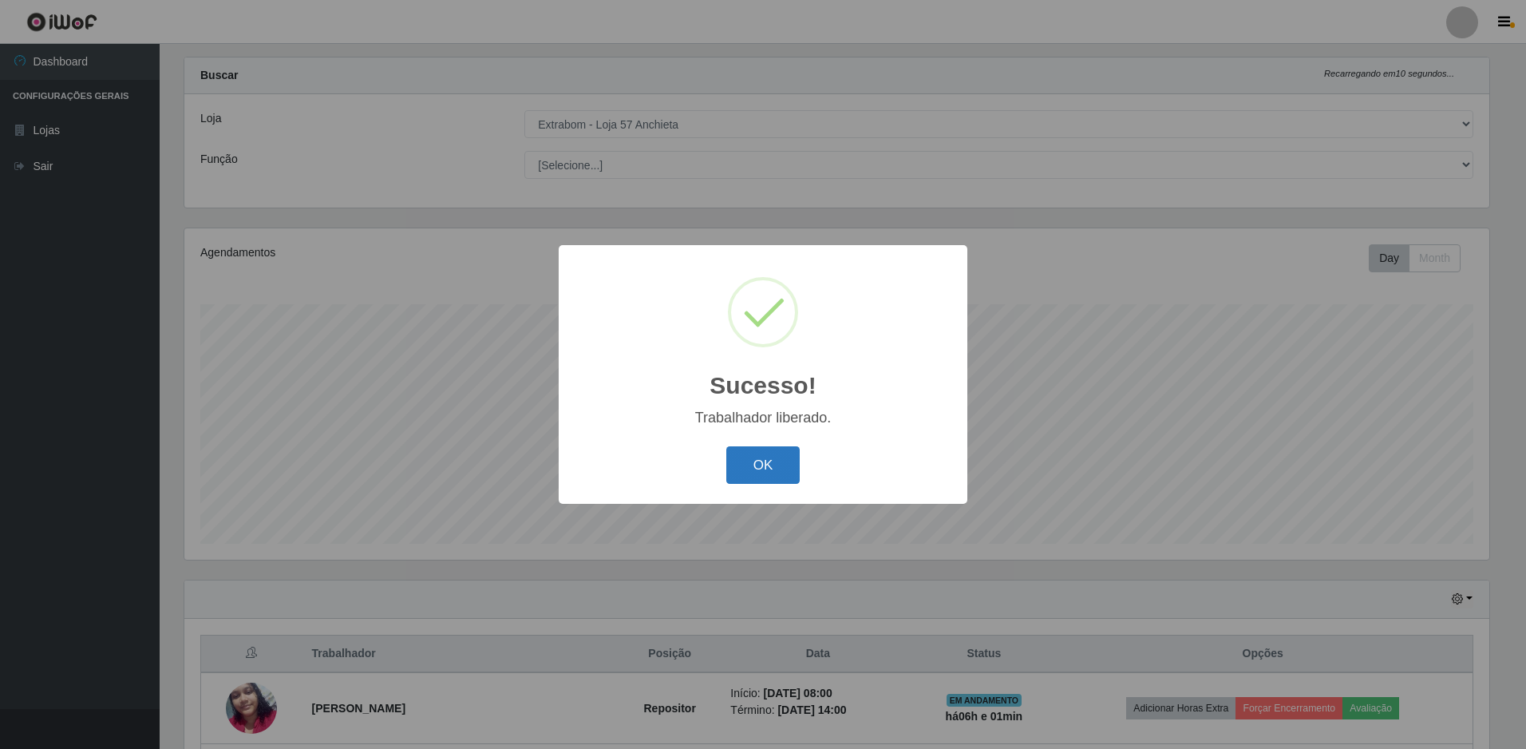
click at [780, 472] on button "OK" at bounding box center [763, 465] width 74 height 38
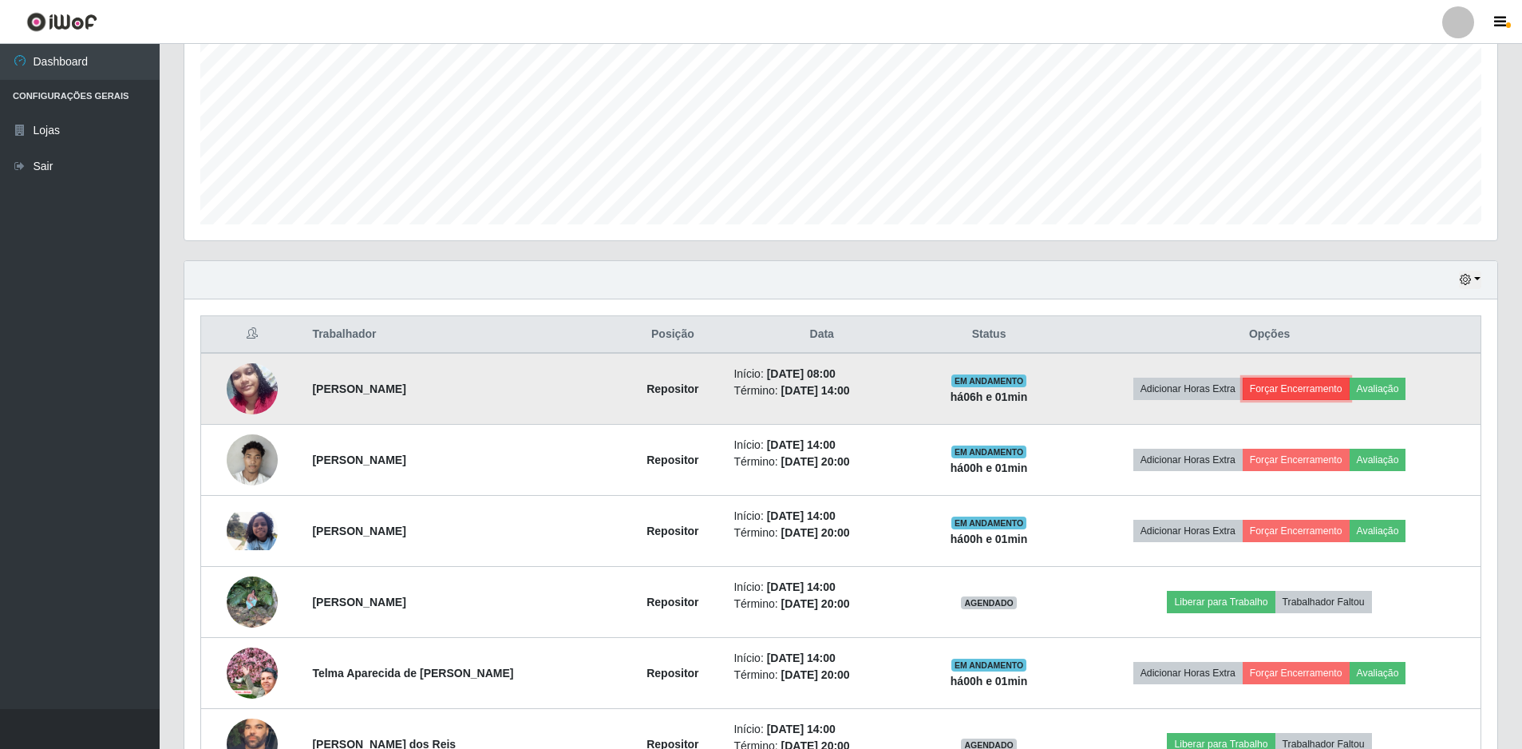
click at [1307, 389] on button "Forçar Encerramento" at bounding box center [1296, 389] width 107 height 22
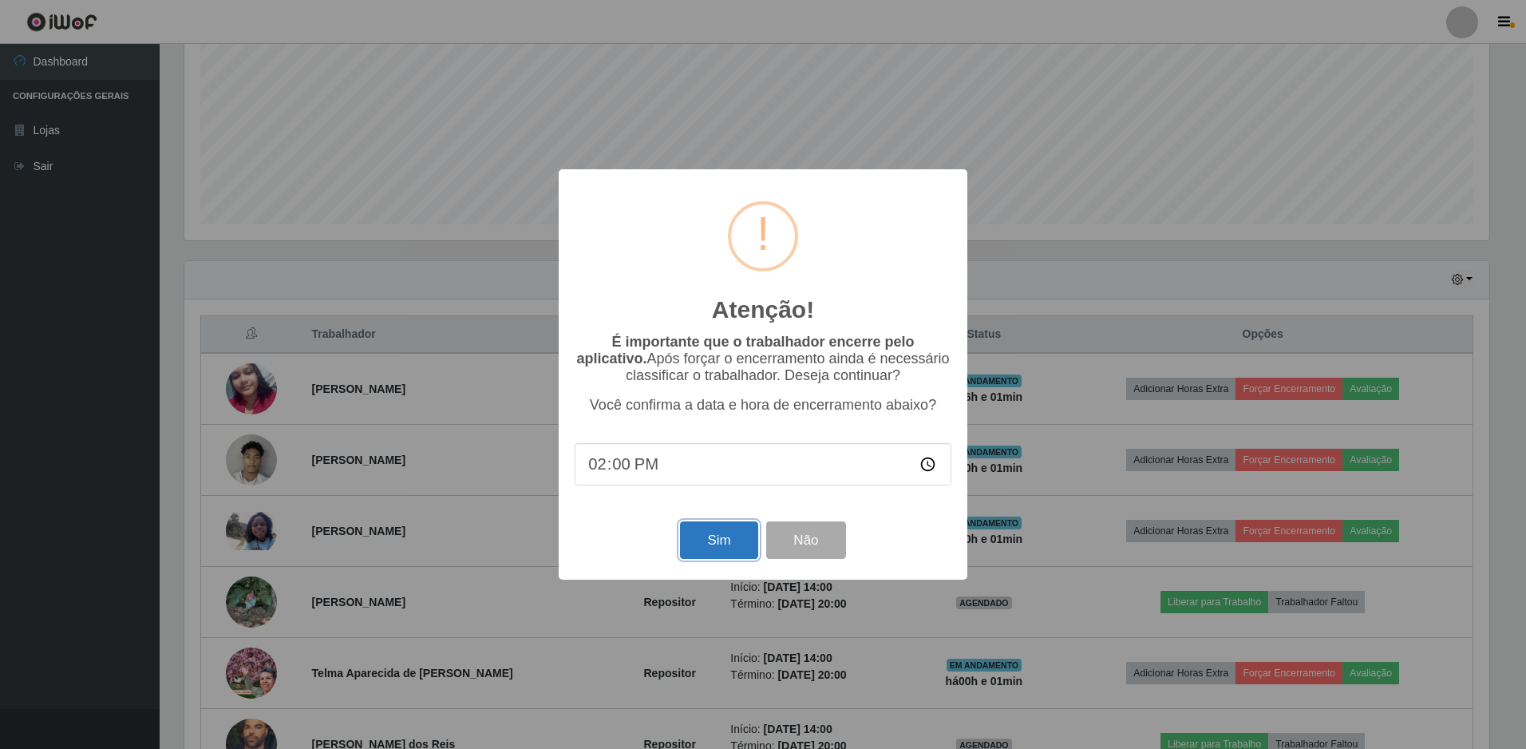
click at [716, 553] on button "Sim" at bounding box center [718, 540] width 77 height 38
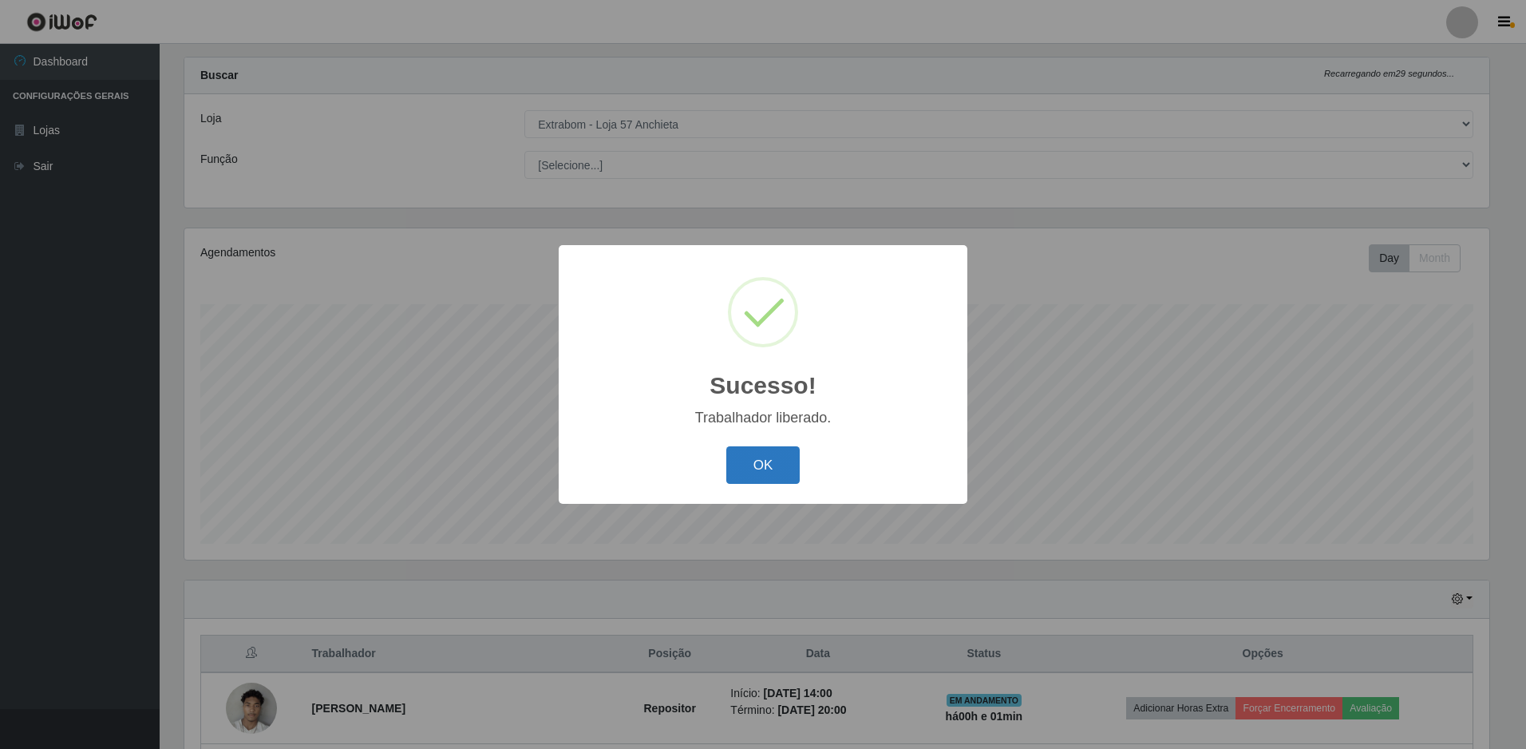
click at [761, 471] on button "OK" at bounding box center [763, 465] width 74 height 38
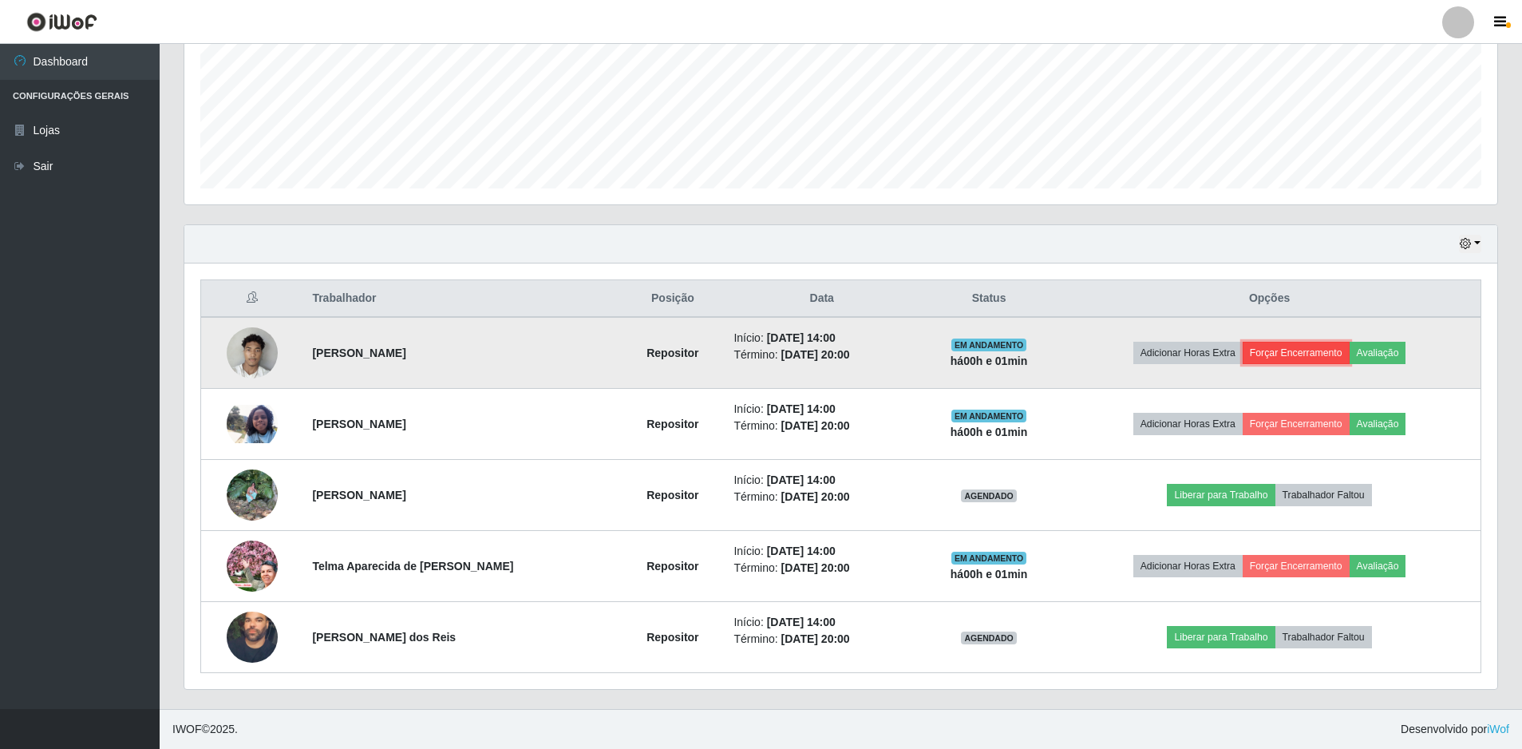
click at [1277, 346] on button "Forçar Encerramento" at bounding box center [1296, 353] width 107 height 22
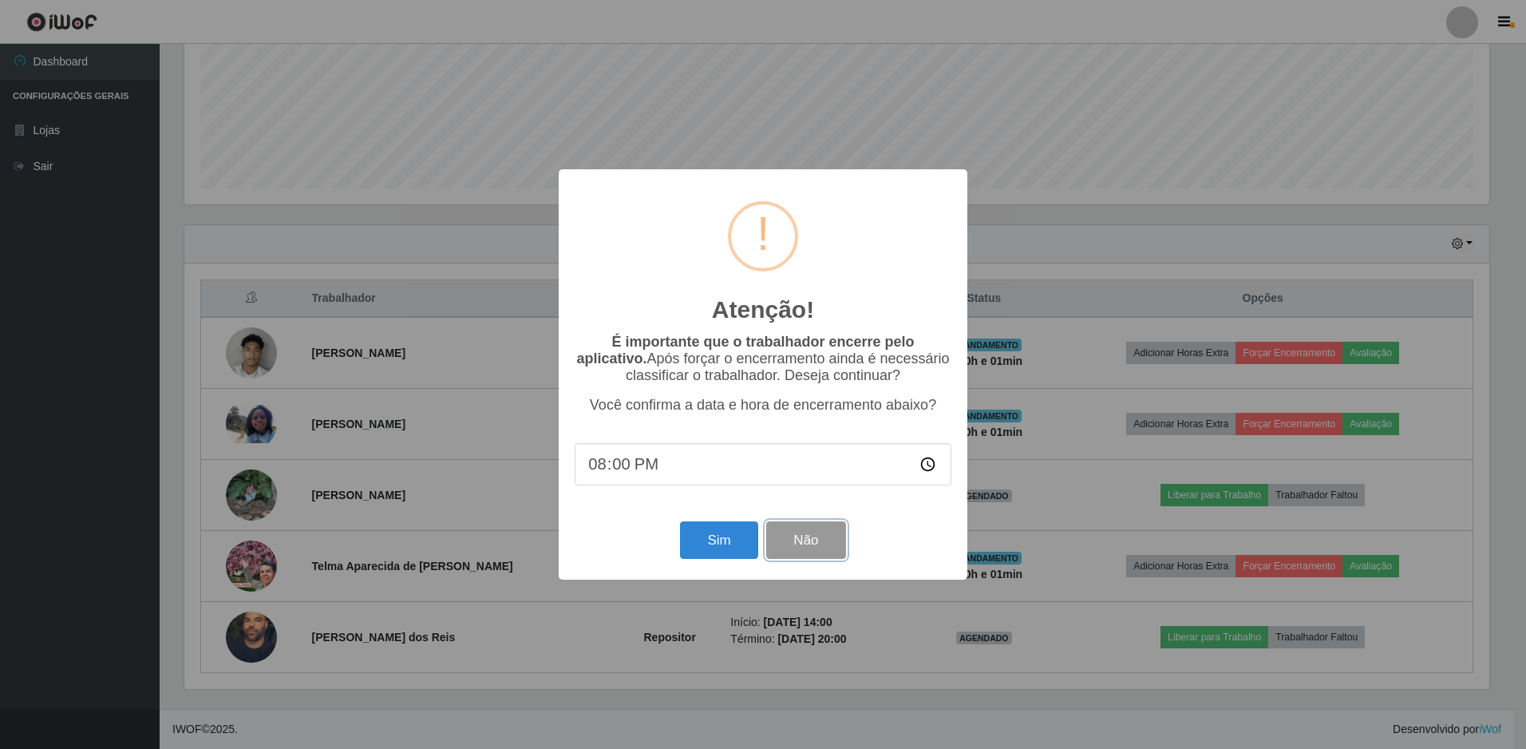
click at [799, 547] on button "Não" at bounding box center [805, 540] width 79 height 38
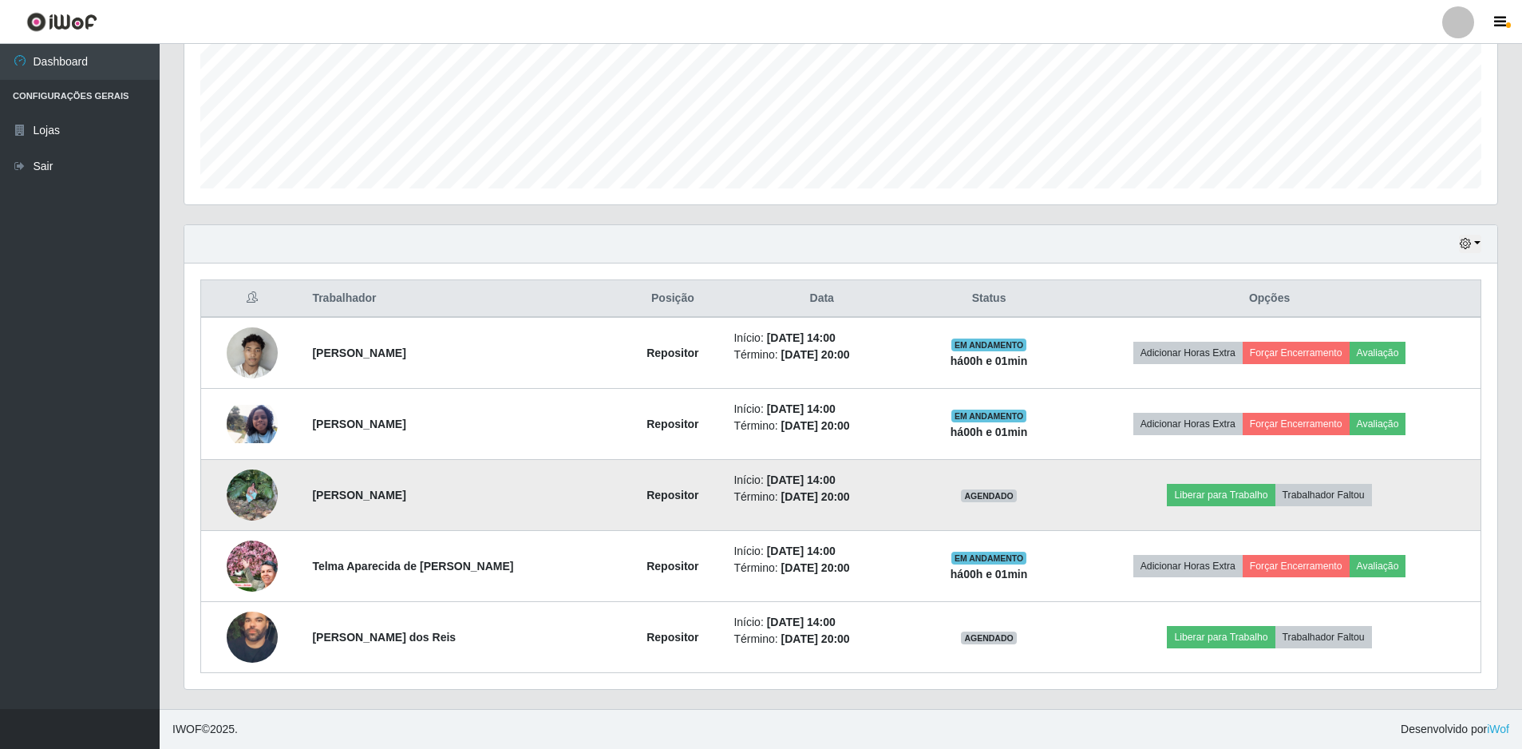
click at [257, 505] on img at bounding box center [252, 495] width 51 height 68
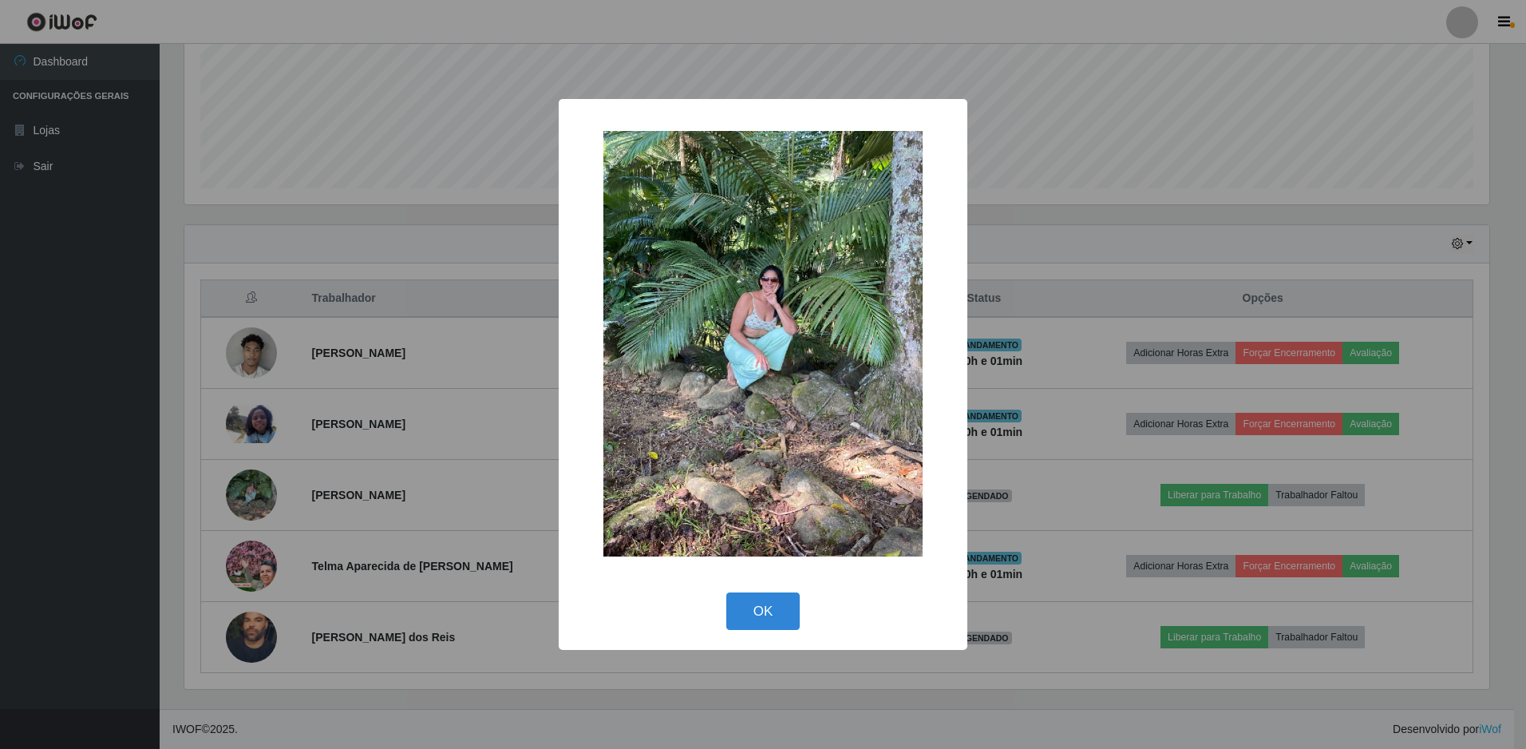
click at [393, 376] on div "× OK Cancel" at bounding box center [763, 374] width 1526 height 749
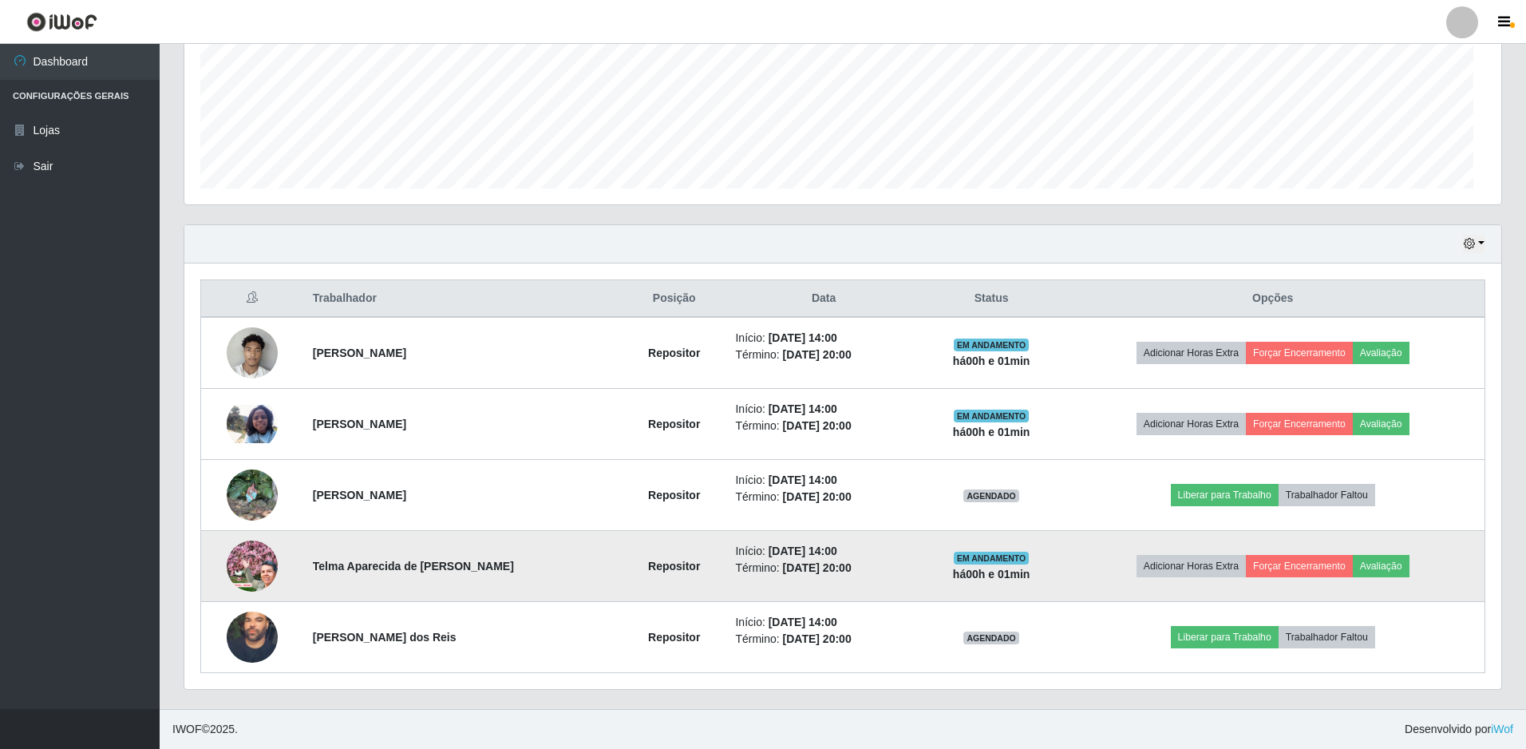
scroll to position [331, 1313]
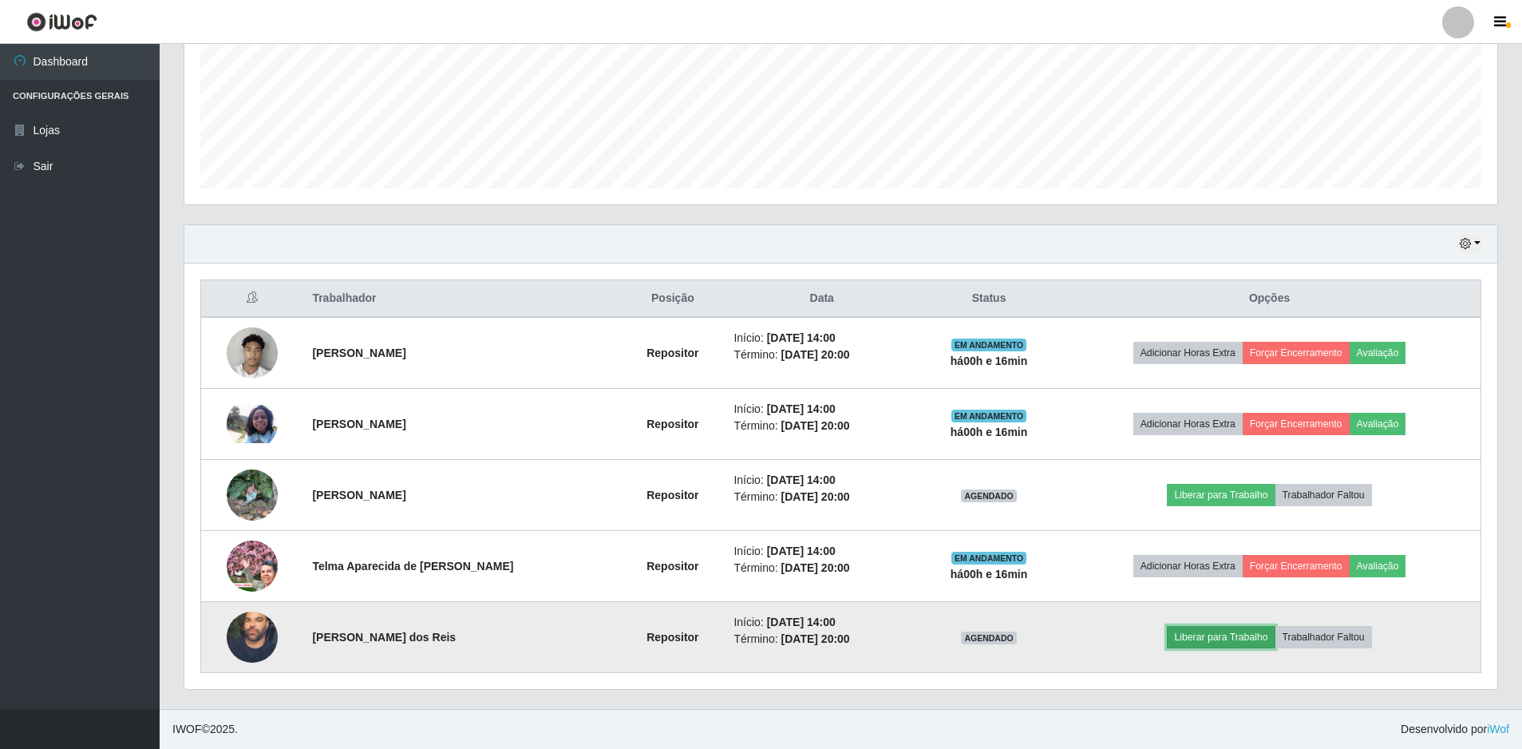
click at [1239, 628] on button "Liberar para Trabalho" at bounding box center [1221, 637] width 108 height 22
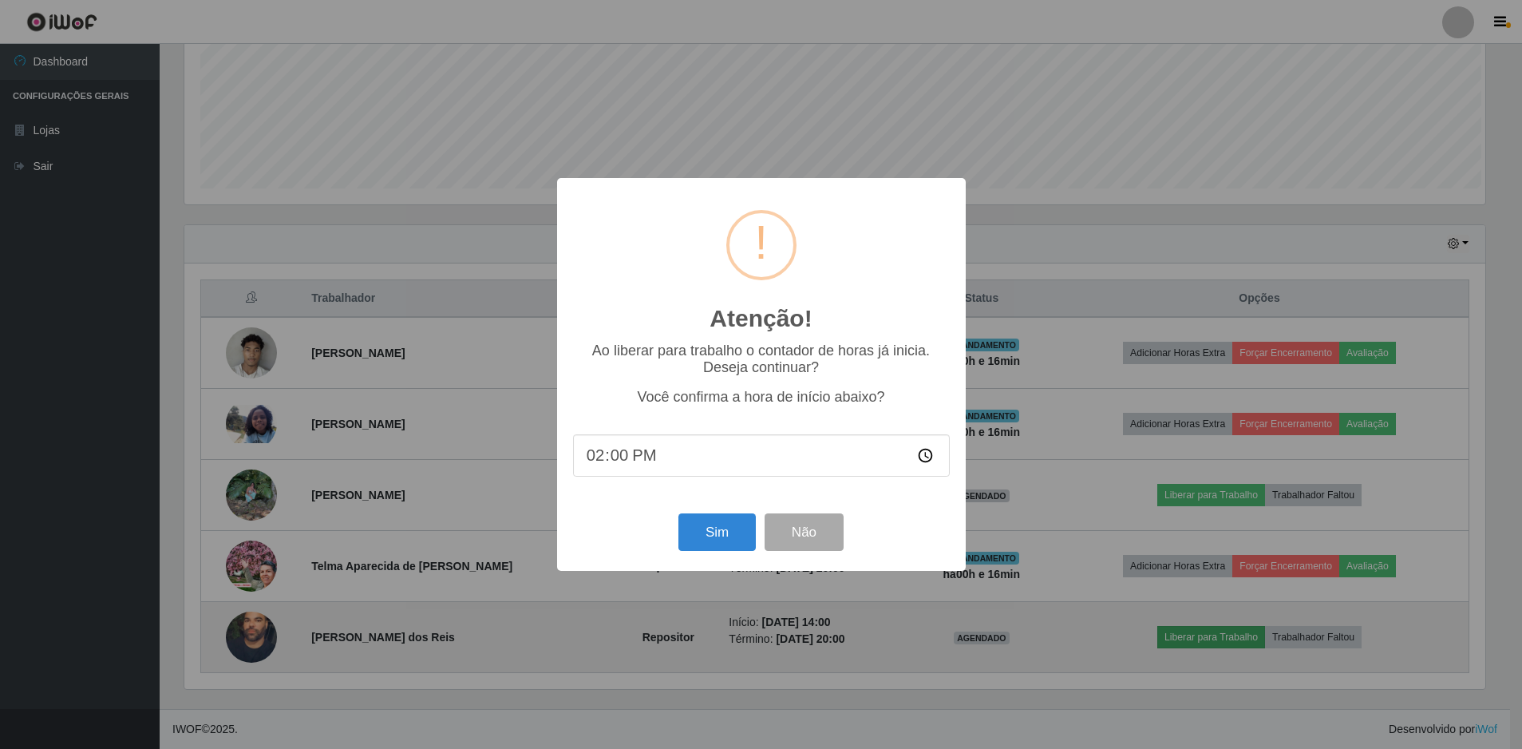
scroll to position [331, 1305]
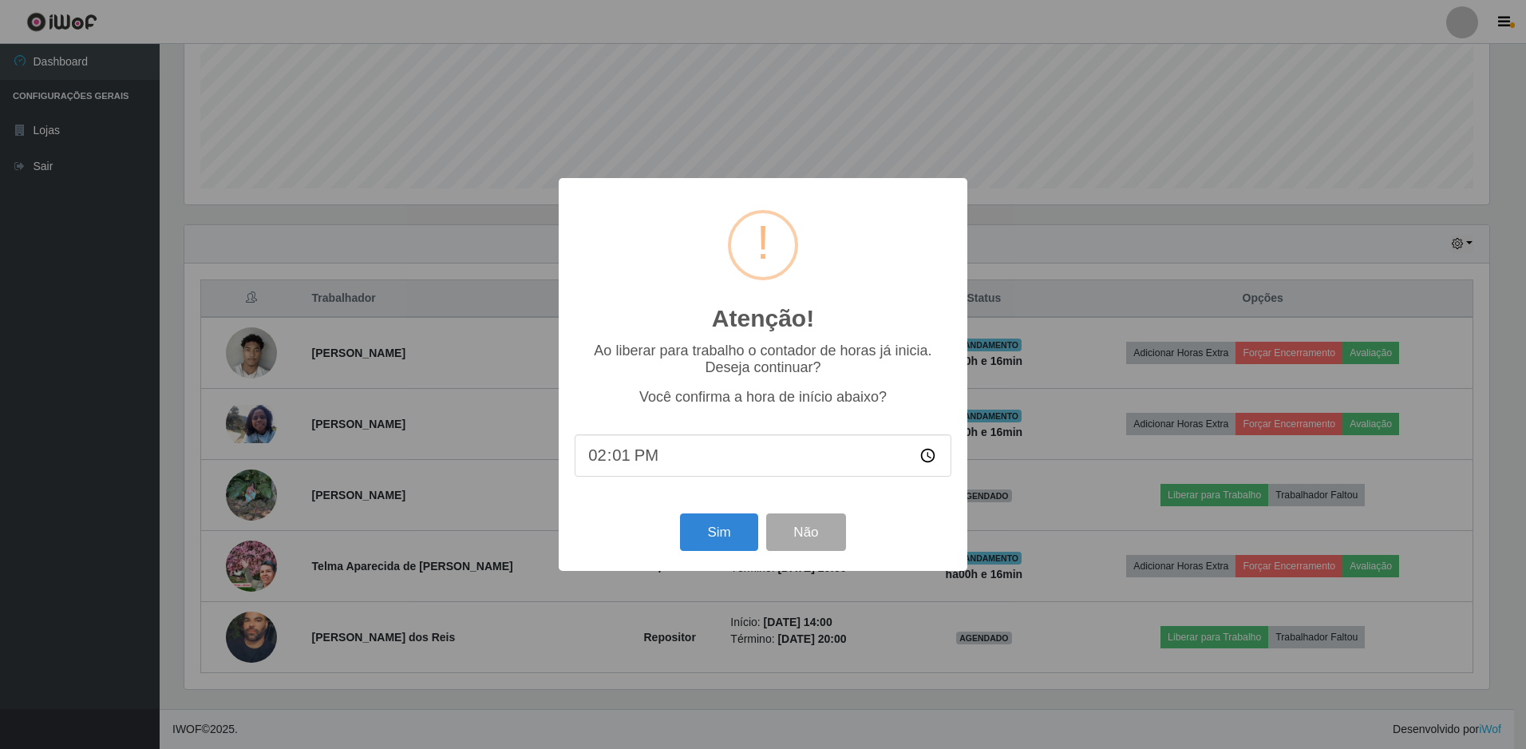
type input "14:17"
click at [694, 546] on button "Sim" at bounding box center [718, 532] width 77 height 38
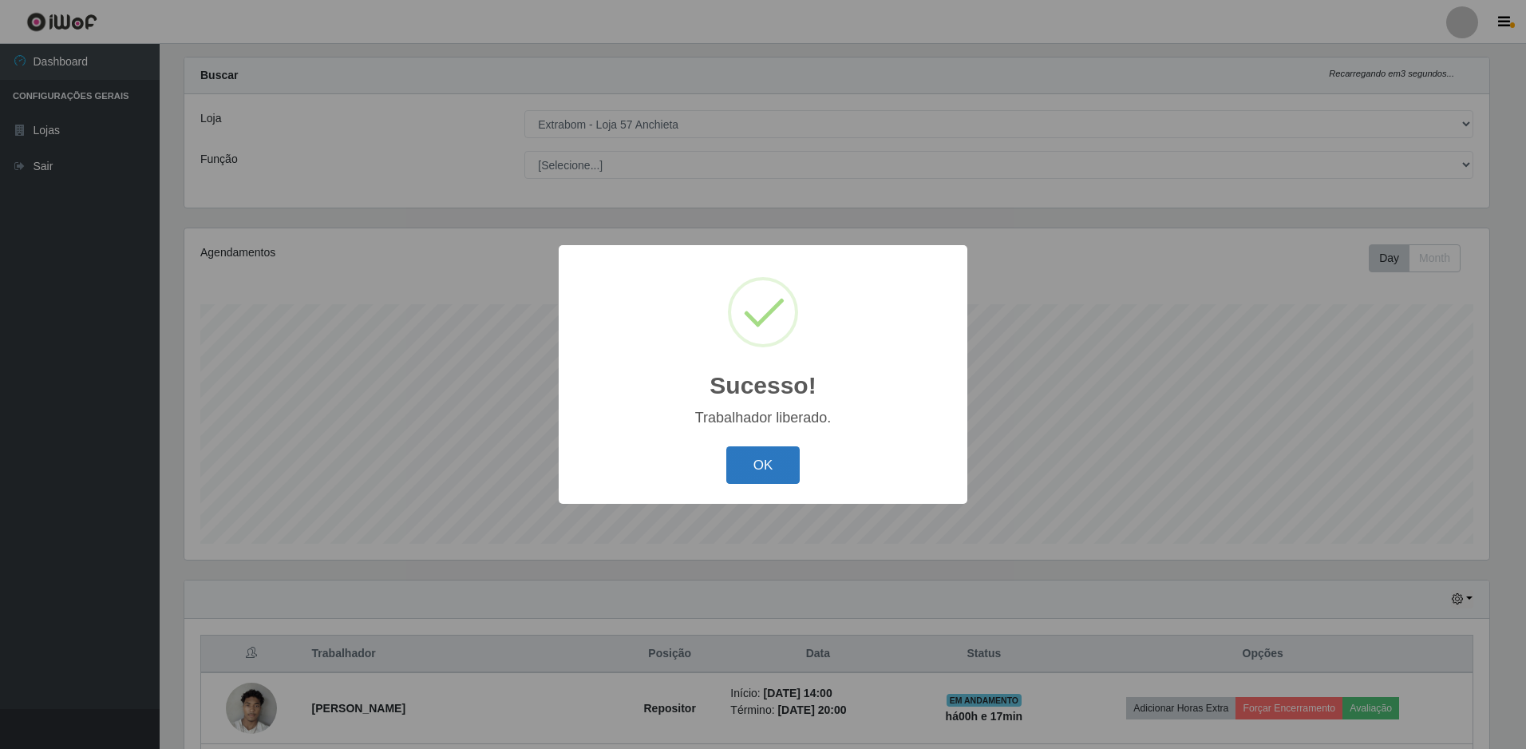
click at [765, 458] on button "OK" at bounding box center [763, 465] width 74 height 38
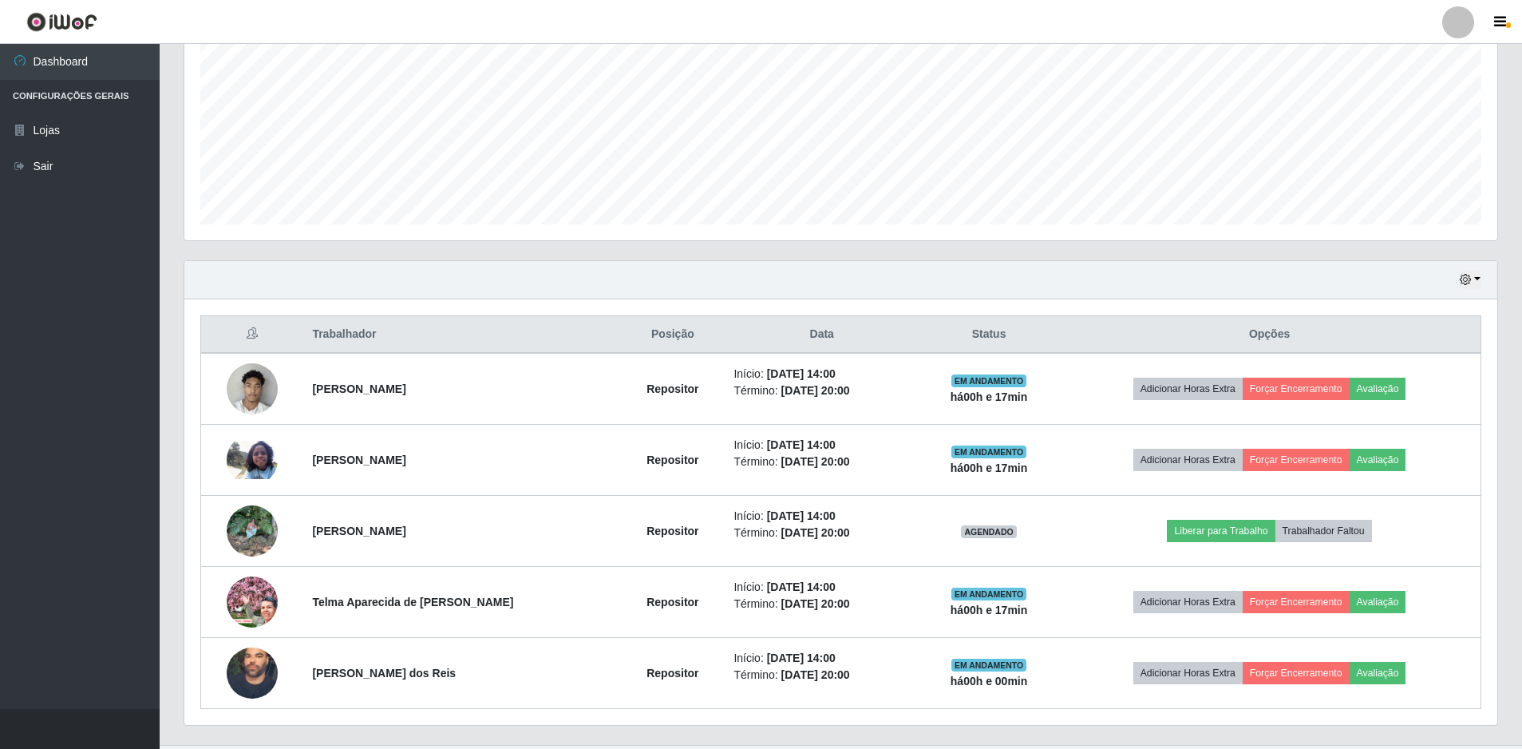
scroll to position [382, 0]
